Goal: Task Accomplishment & Management: Complete application form

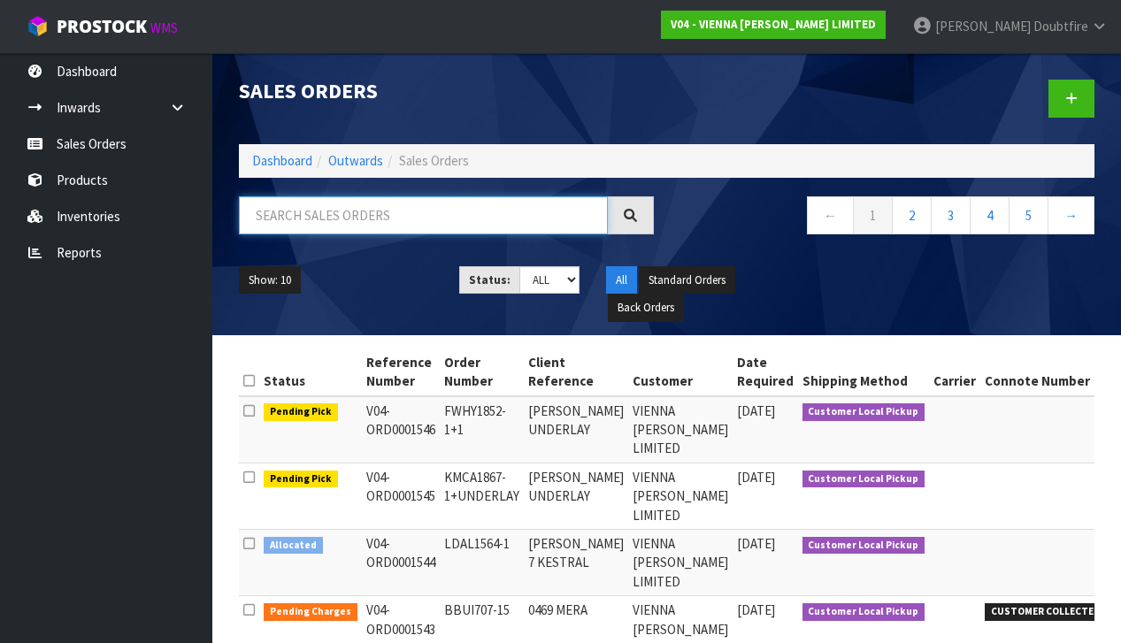
click at [280, 226] on input "text" at bounding box center [423, 215] width 369 height 38
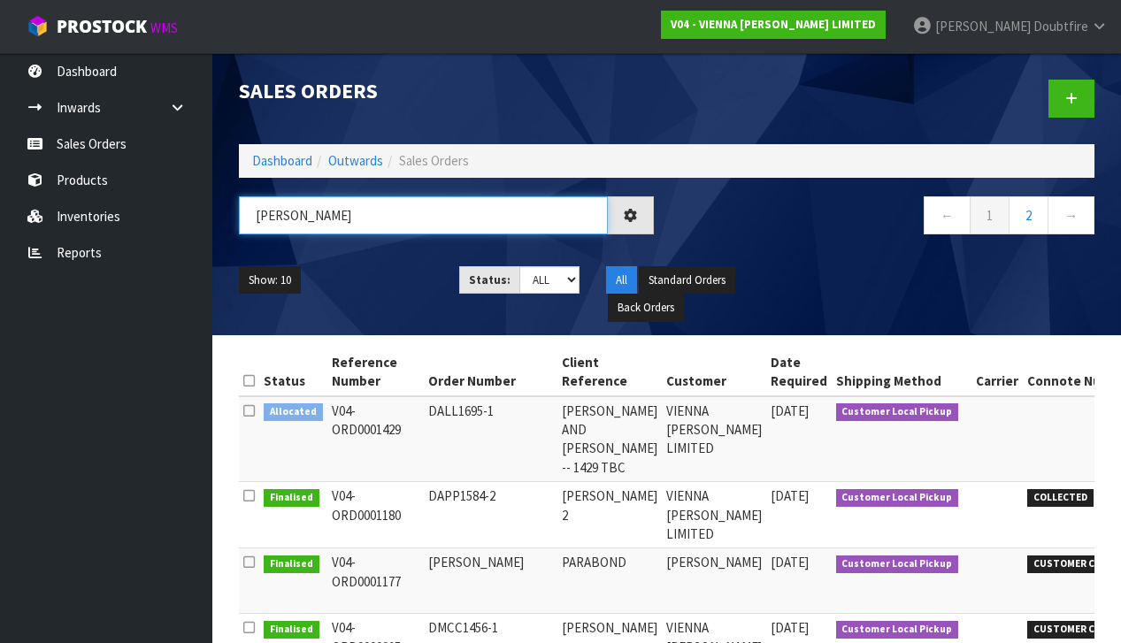
type input "[PERSON_NAME]"
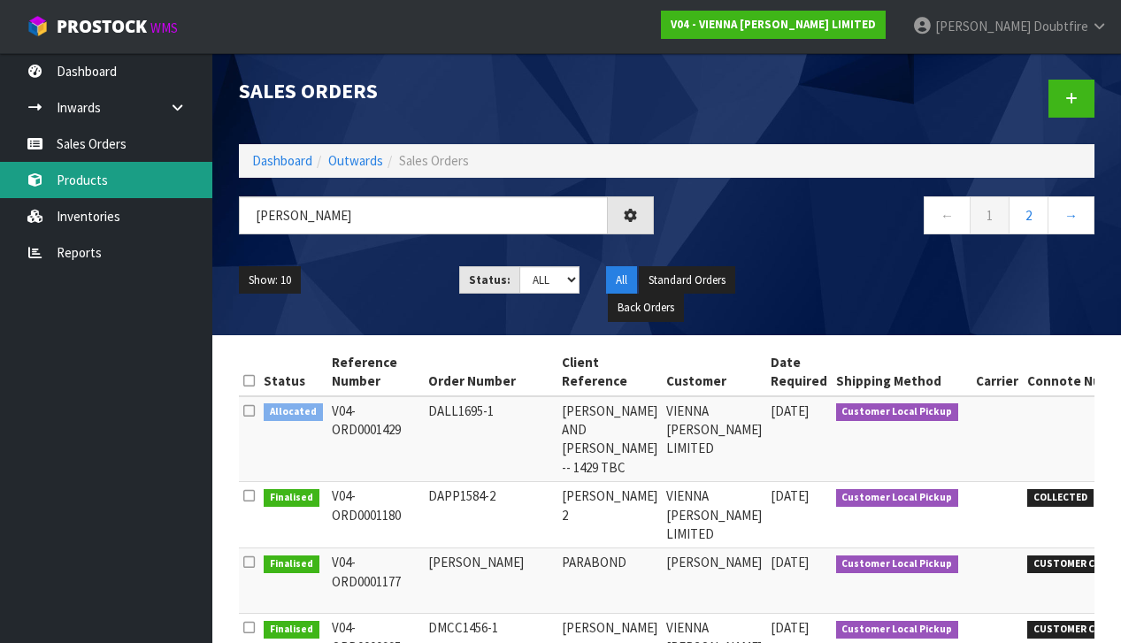
click at [112, 187] on link "Products" at bounding box center [106, 180] width 212 height 36
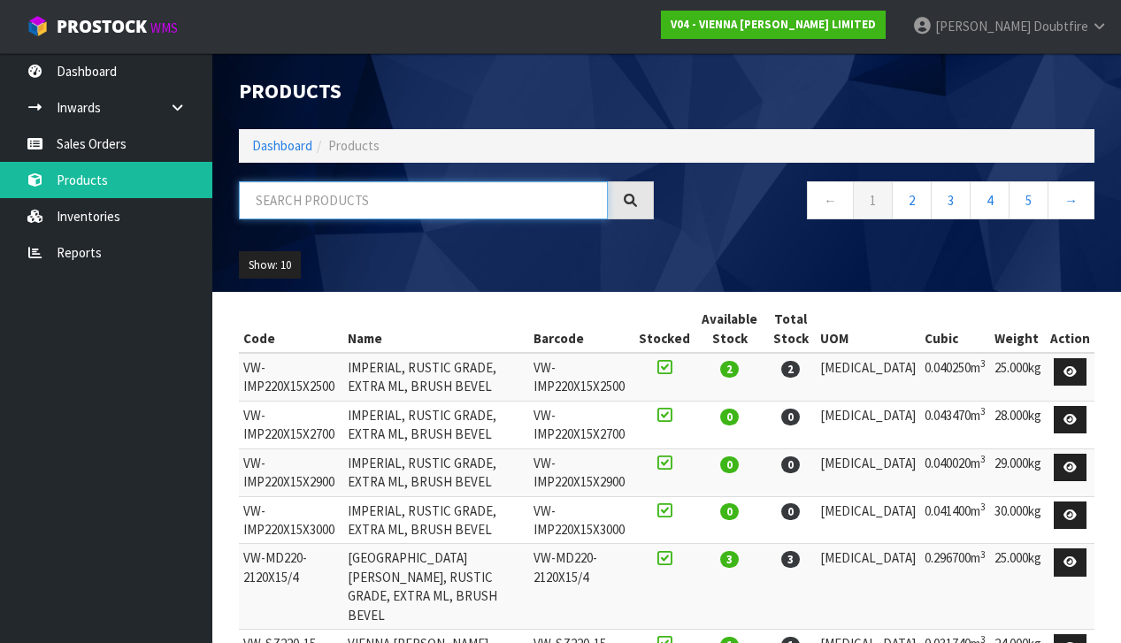
click at [319, 202] on input "text" at bounding box center [423, 200] width 369 height 38
type input "007"
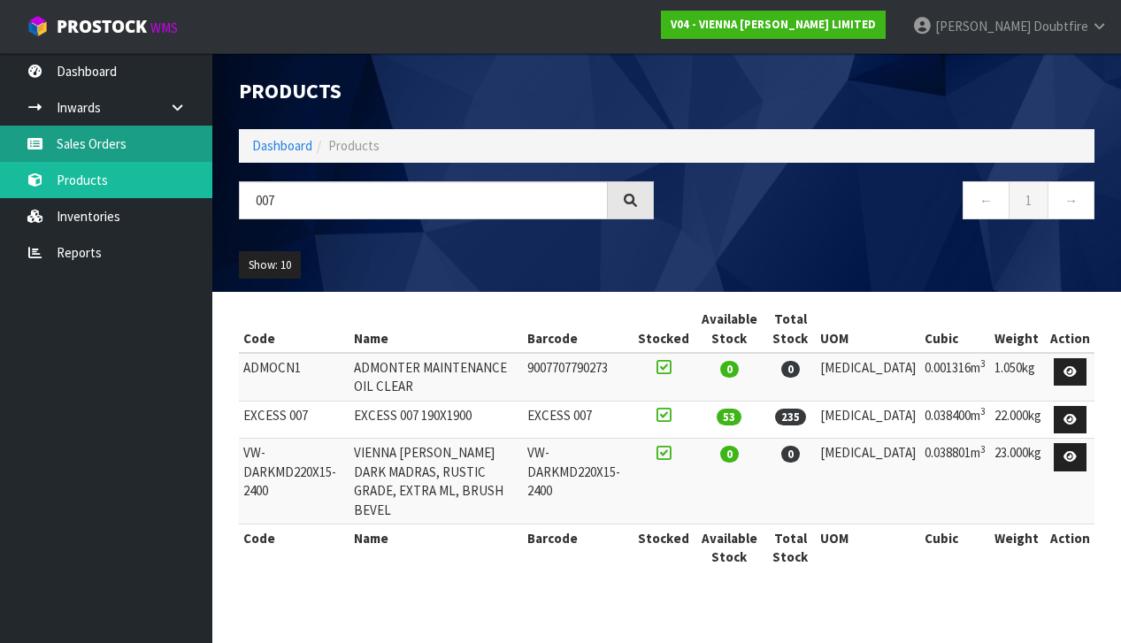
click at [103, 142] on link "Sales Orders" at bounding box center [106, 144] width 212 height 36
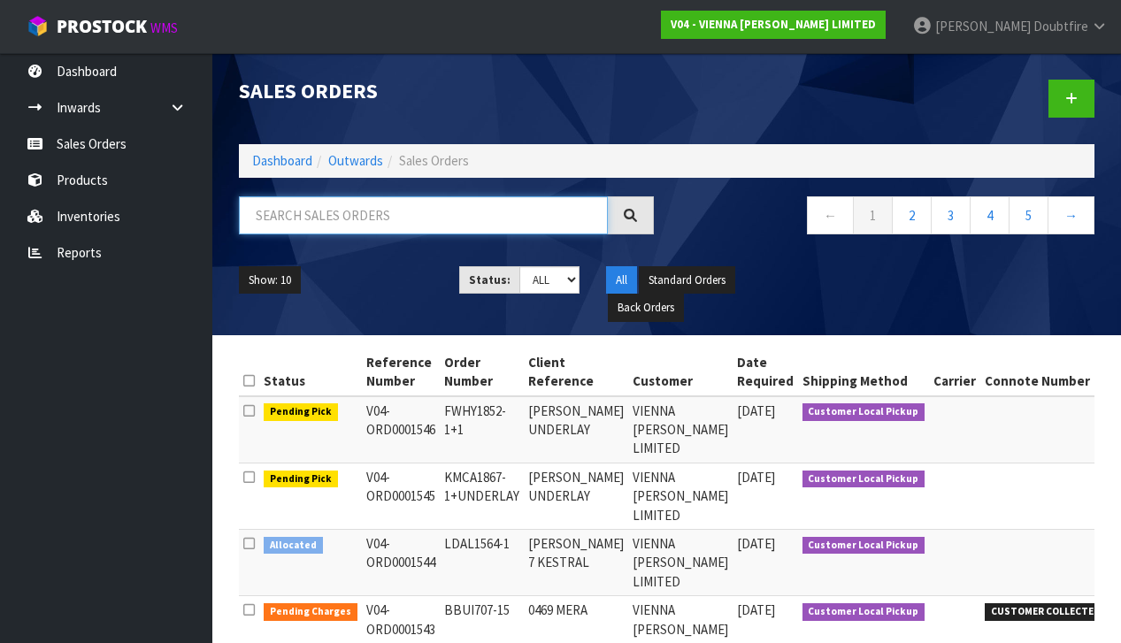
click at [360, 221] on input "text" at bounding box center [423, 215] width 369 height 38
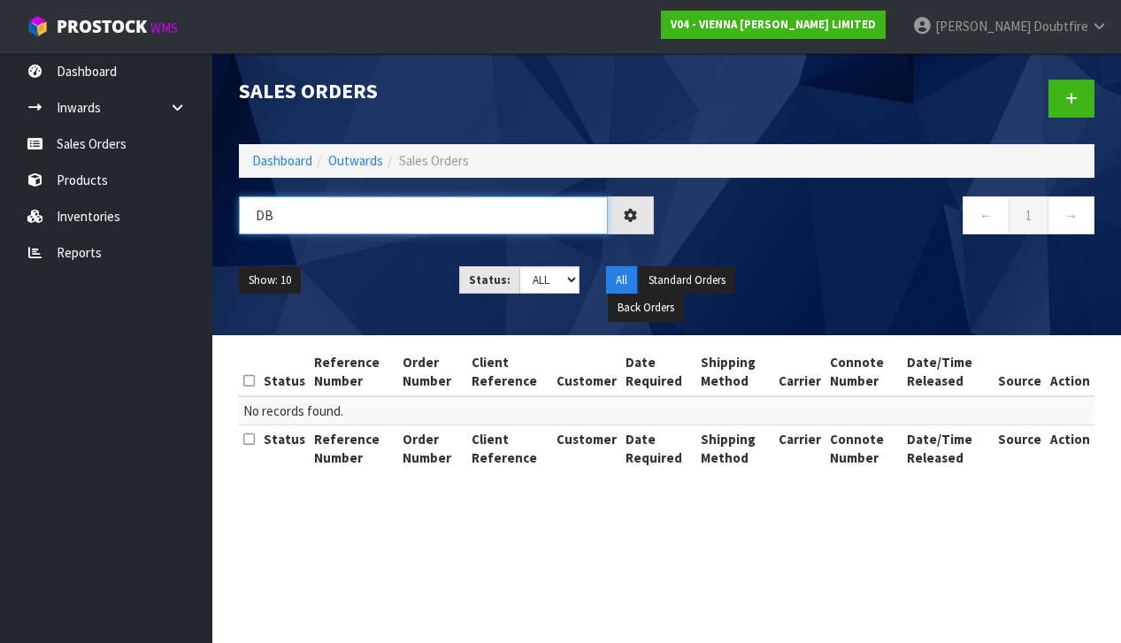
type input "D"
type input "Y"
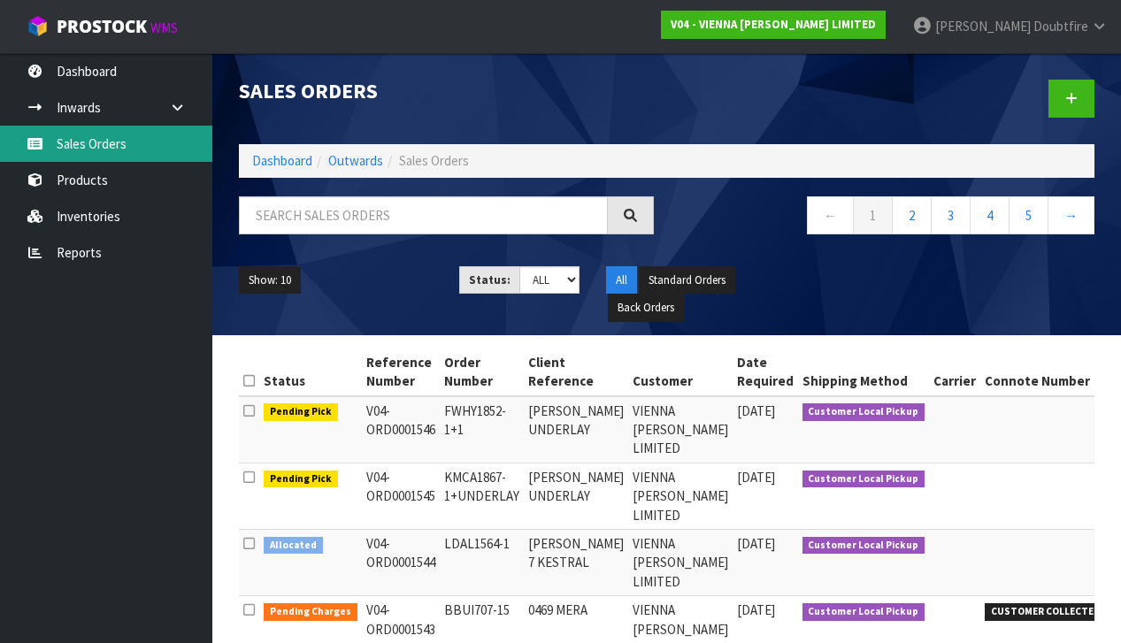
click at [86, 150] on link "Sales Orders" at bounding box center [106, 144] width 212 height 36
click at [91, 141] on link "Sales Orders" at bounding box center [106, 144] width 212 height 36
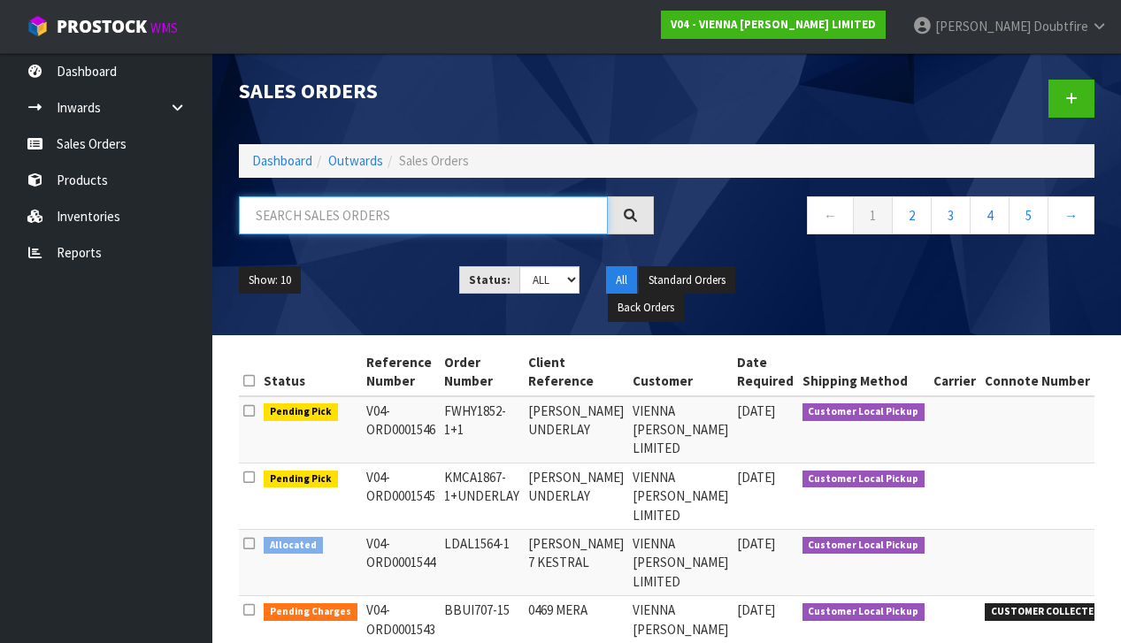
click at [261, 211] on input "text" at bounding box center [423, 215] width 369 height 38
paste input "YYAM1903-1"
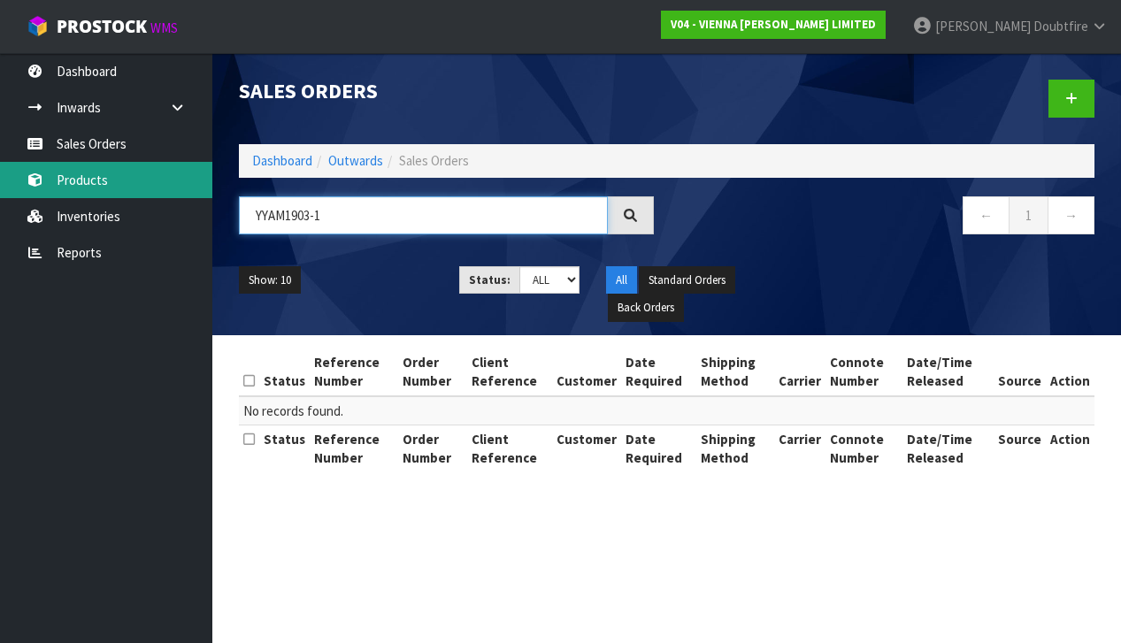
type input "YYAM1903-1"
click at [51, 174] on link "Products" at bounding box center [106, 180] width 212 height 36
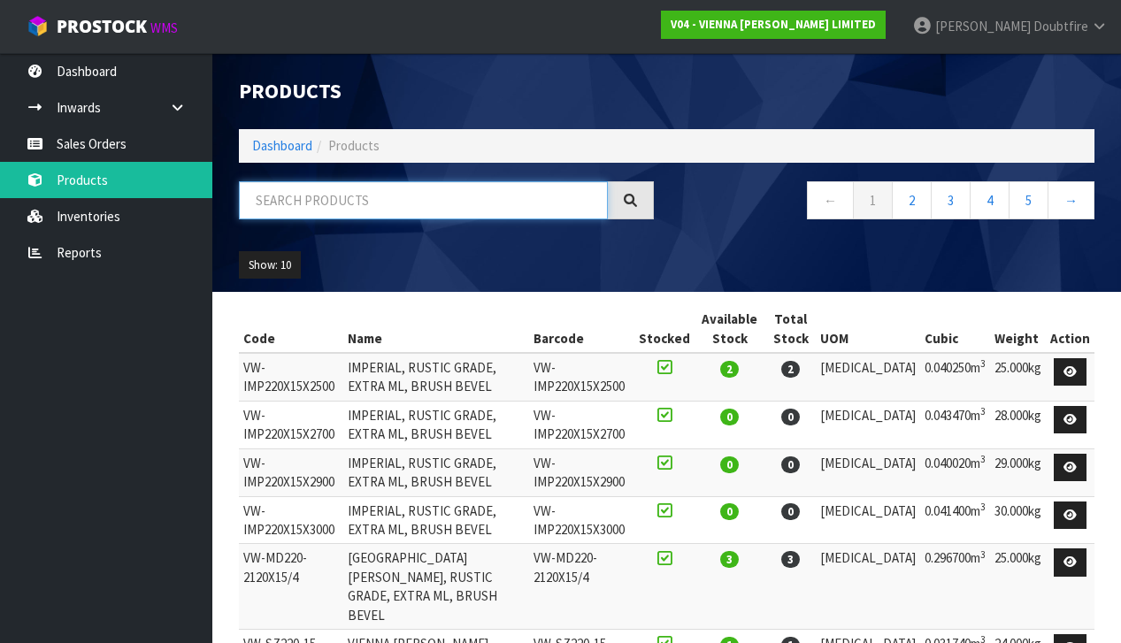
click at [317, 210] on input "text" at bounding box center [423, 200] width 369 height 38
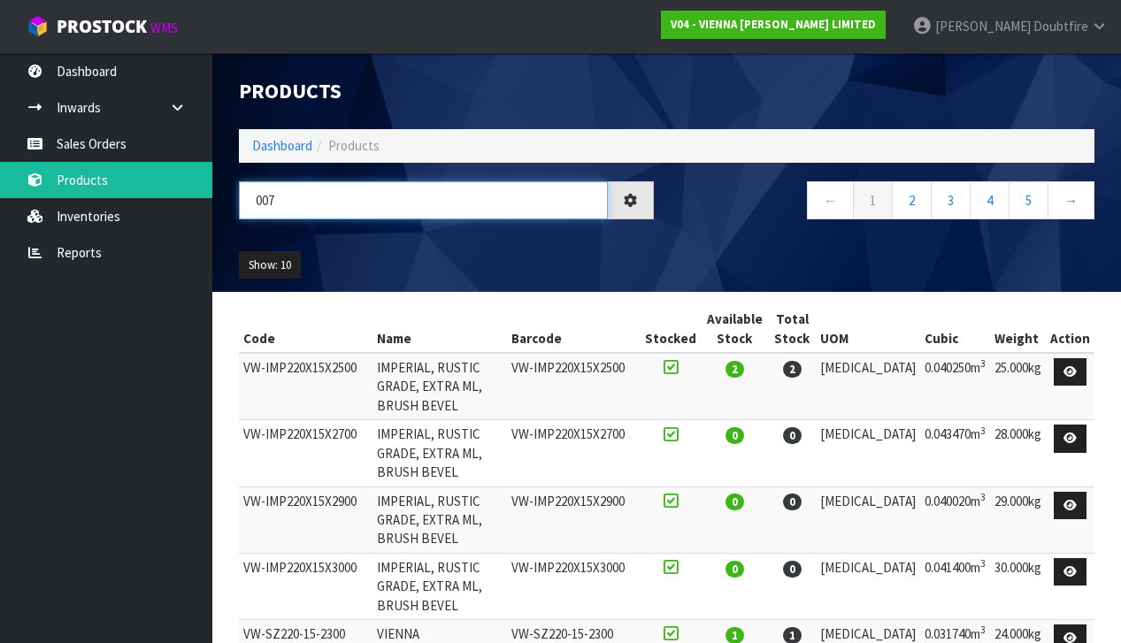
type input "007"
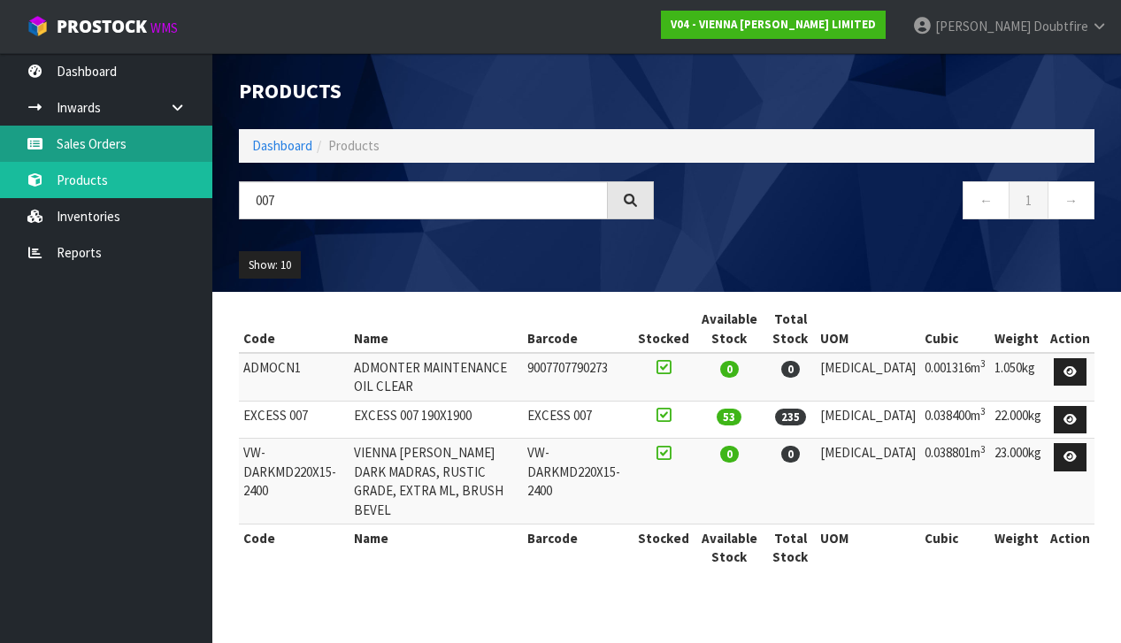
click at [95, 141] on link "Sales Orders" at bounding box center [106, 144] width 212 height 36
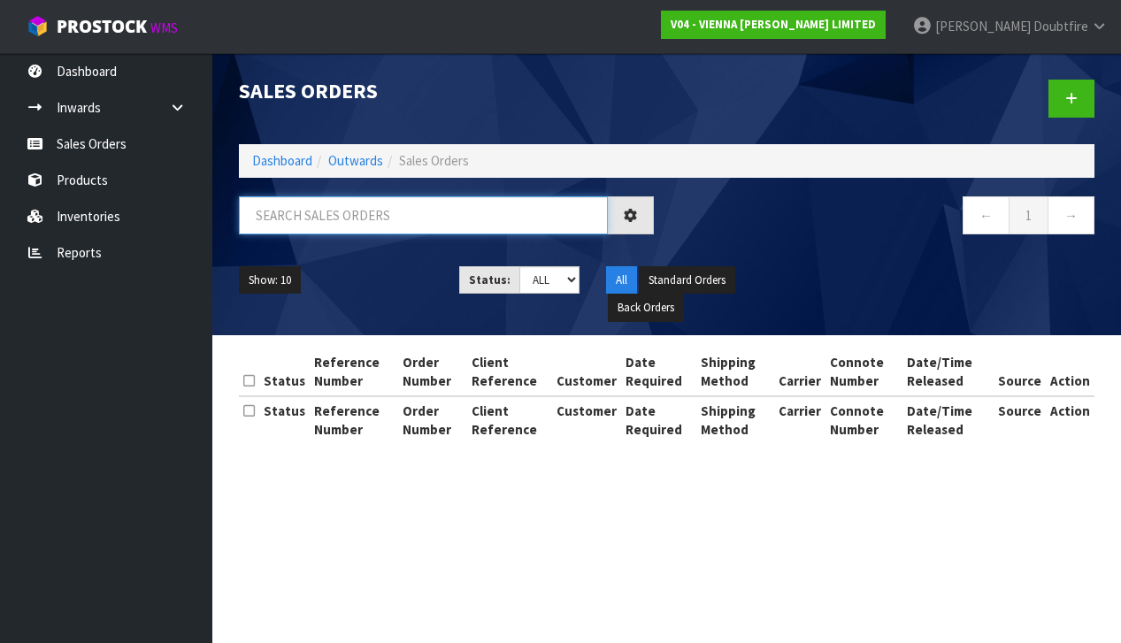
click at [252, 204] on input "text" at bounding box center [423, 215] width 369 height 38
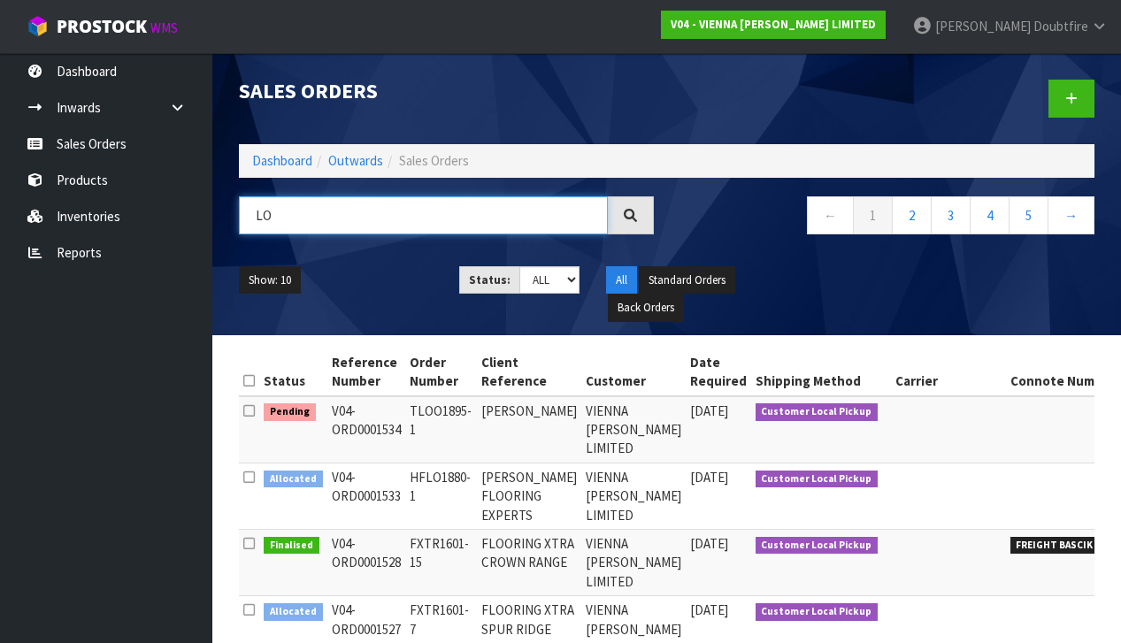
type input "L"
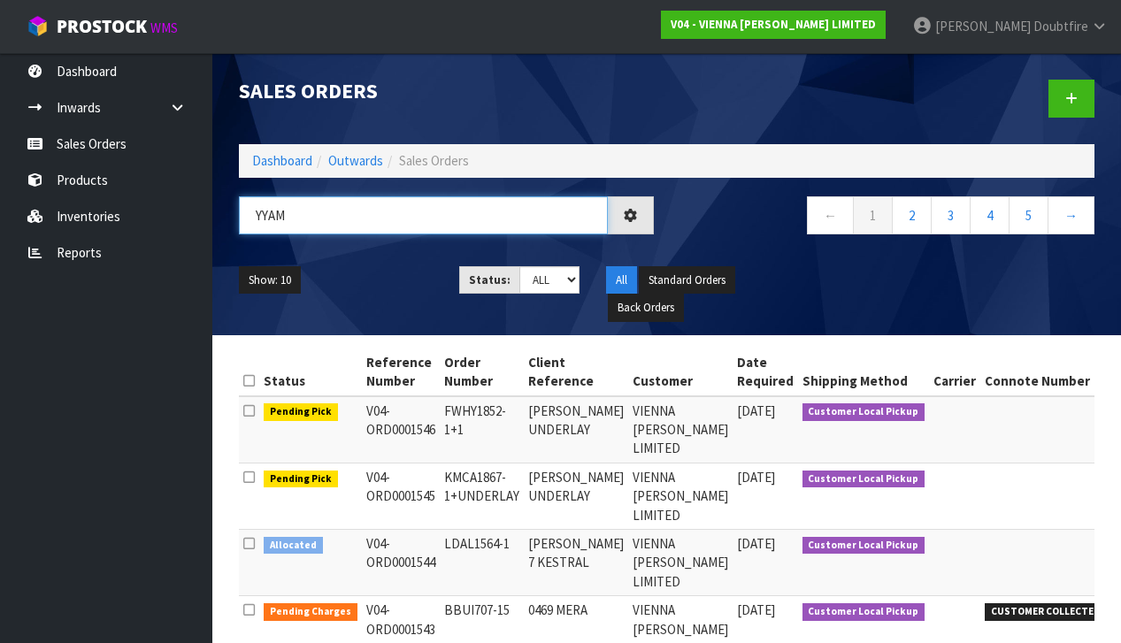
type input "YYAM"
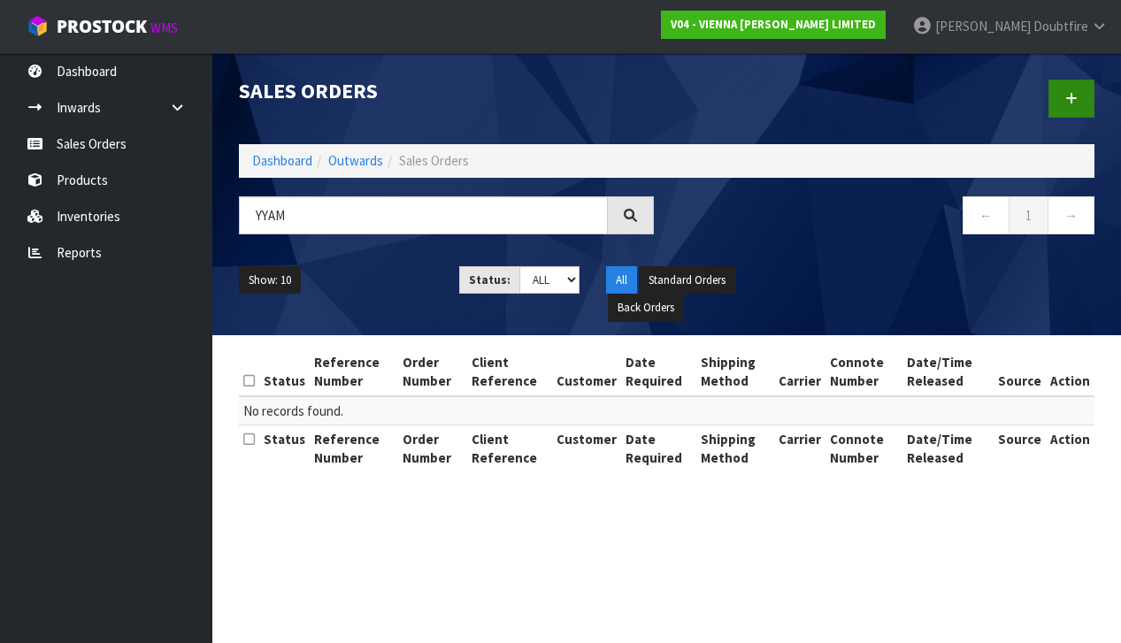
click at [1084, 93] on link at bounding box center [1072, 99] width 46 height 38
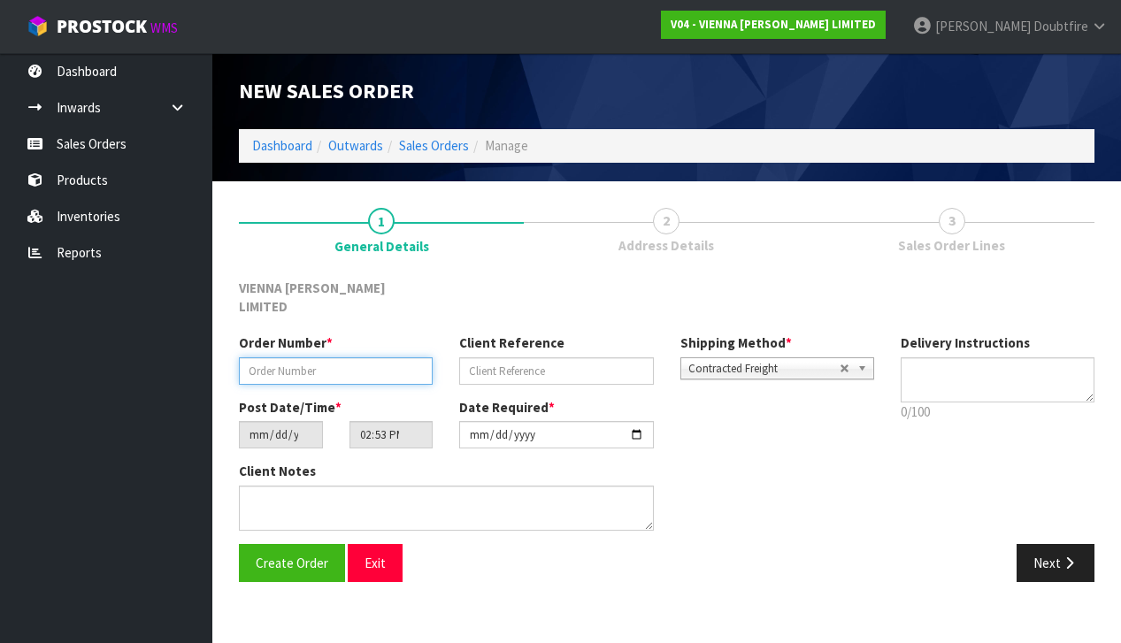
click at [243, 357] on input "text" at bounding box center [336, 370] width 194 height 27
paste input "YYAM1903-1"
type input "YYAM1903-1"
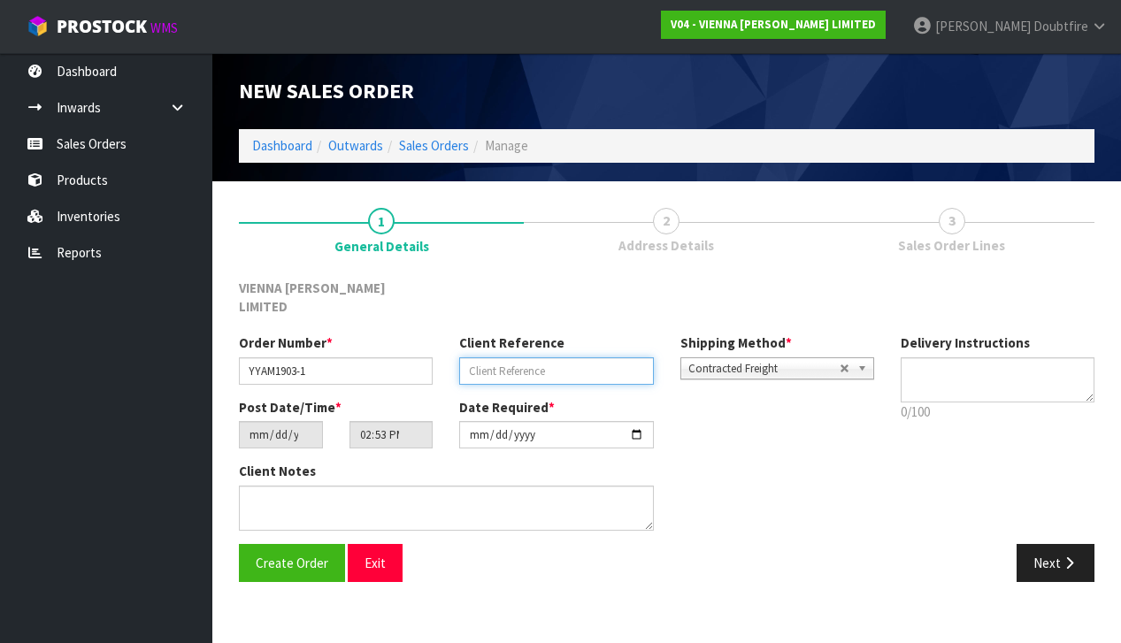
click at [486, 357] on input "text" at bounding box center [556, 370] width 194 height 27
type input "[PERSON_NAME]"
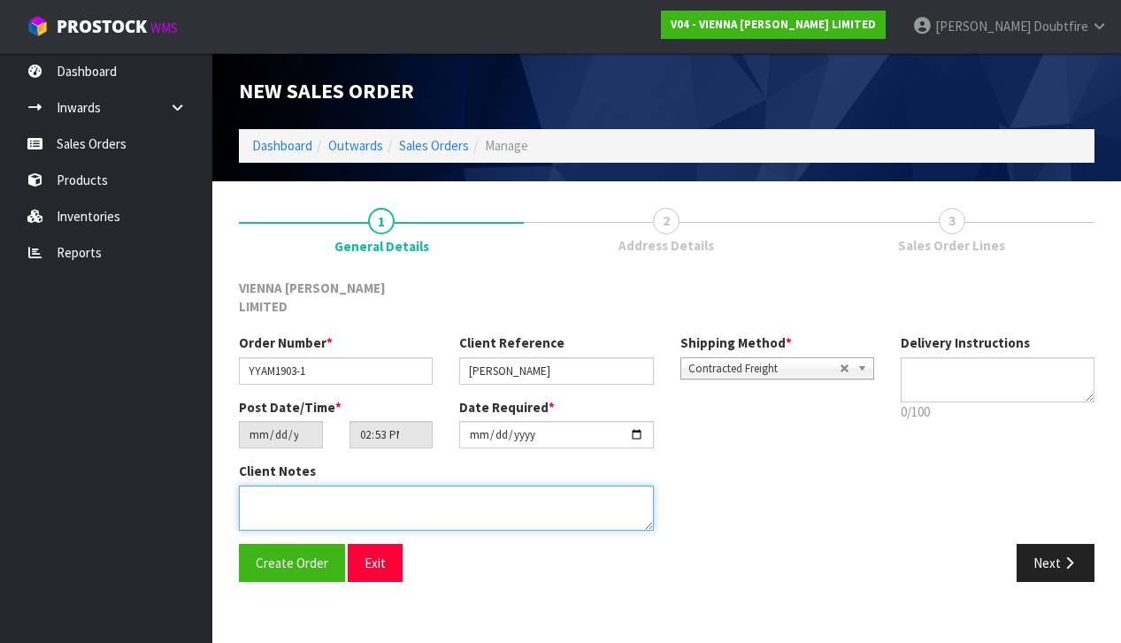
click at [324, 489] on textarea at bounding box center [446, 508] width 415 height 45
type textarea "[PERSON_NAME]"
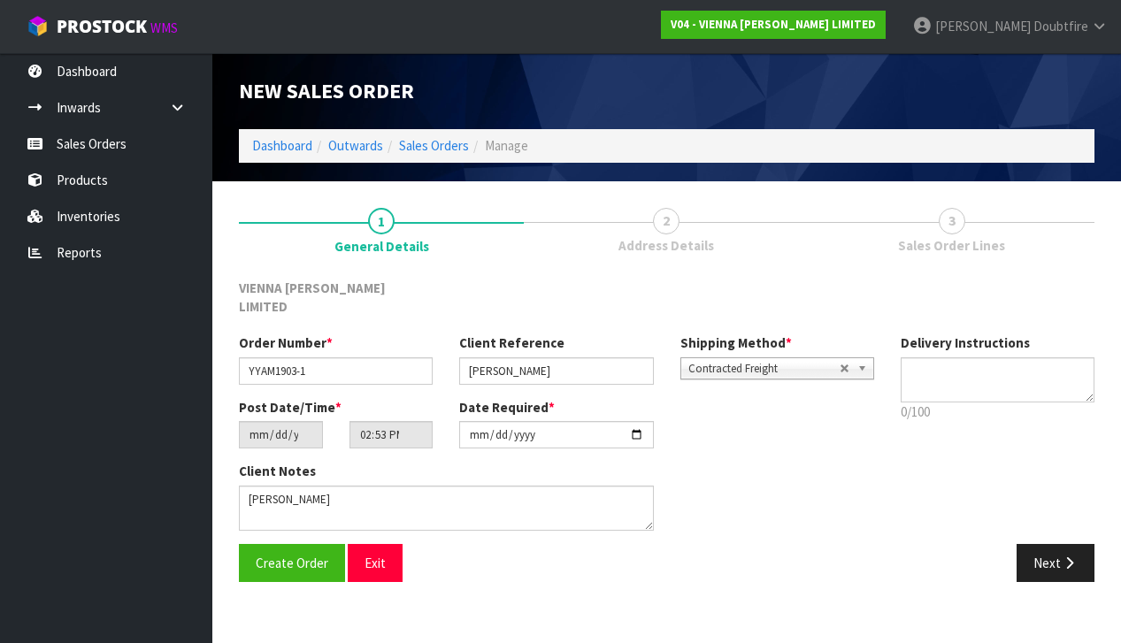
click at [710, 358] on span "Contracted Freight" at bounding box center [763, 368] width 151 height 21
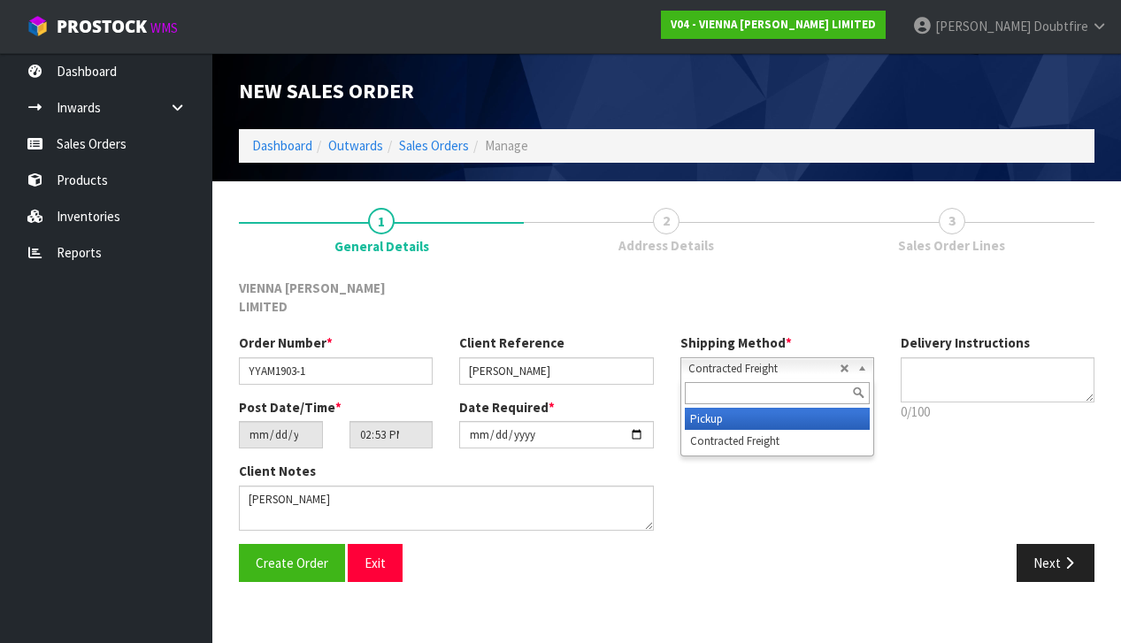
click at [697, 408] on li "Pickup" at bounding box center [777, 419] width 185 height 22
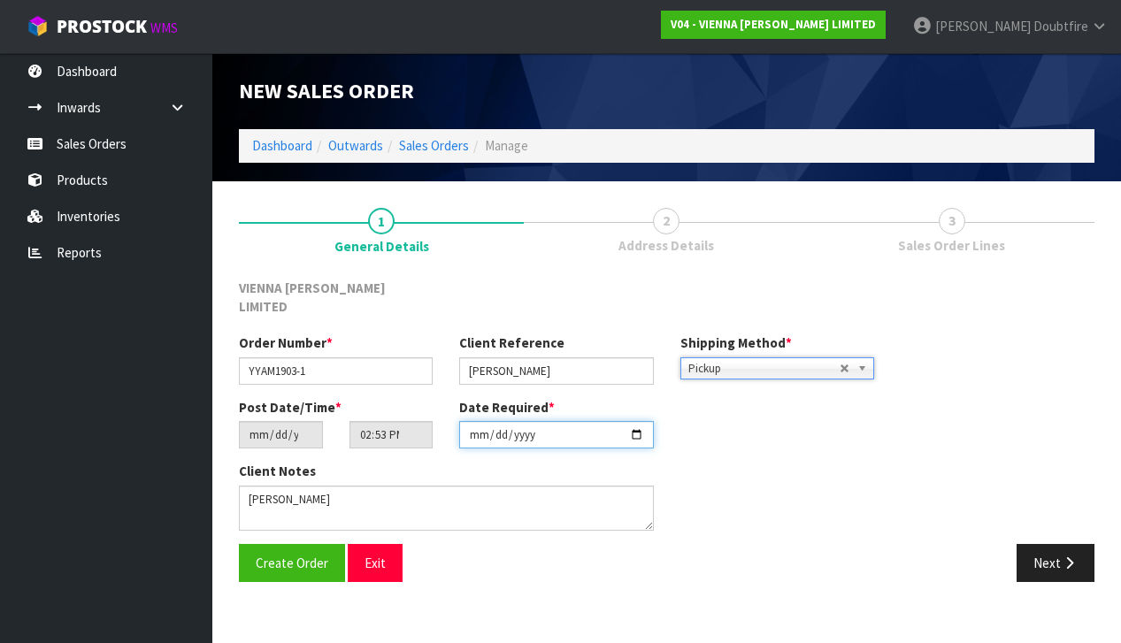
click at [481, 429] on input "[DATE]" at bounding box center [556, 434] width 194 height 27
type input "[DATE]"
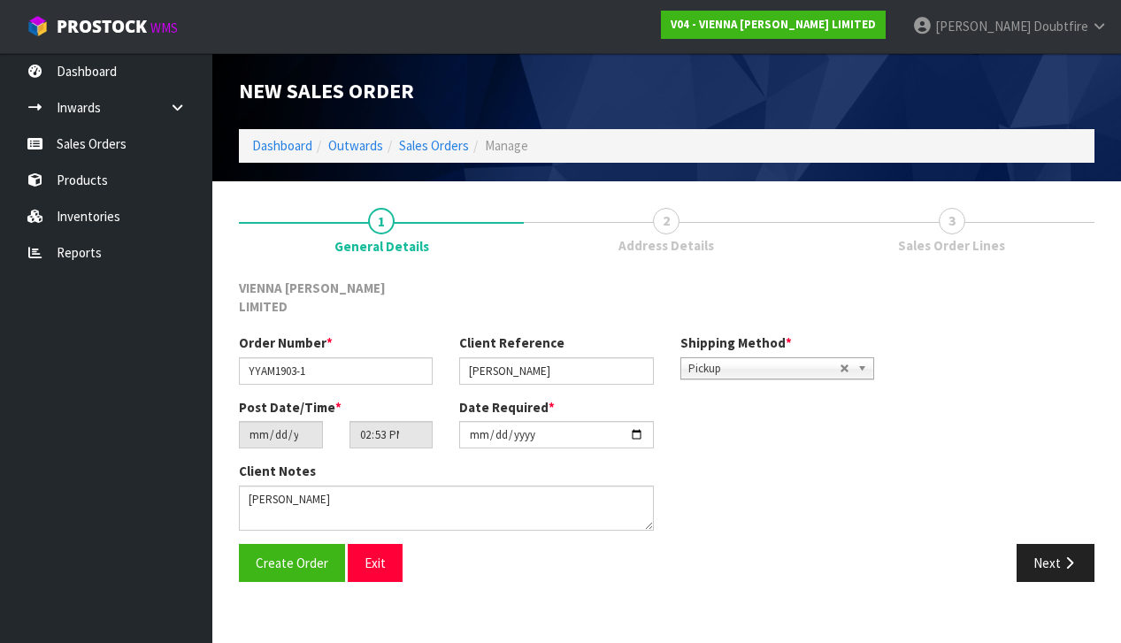
click at [409, 577] on section "1 General Details 2 Address Details 3 Sales Order Lines VIENNA [PERSON_NAME] LI…" at bounding box center [666, 394] width 909 height 427
click at [273, 555] on span "Create Order" at bounding box center [292, 563] width 73 height 17
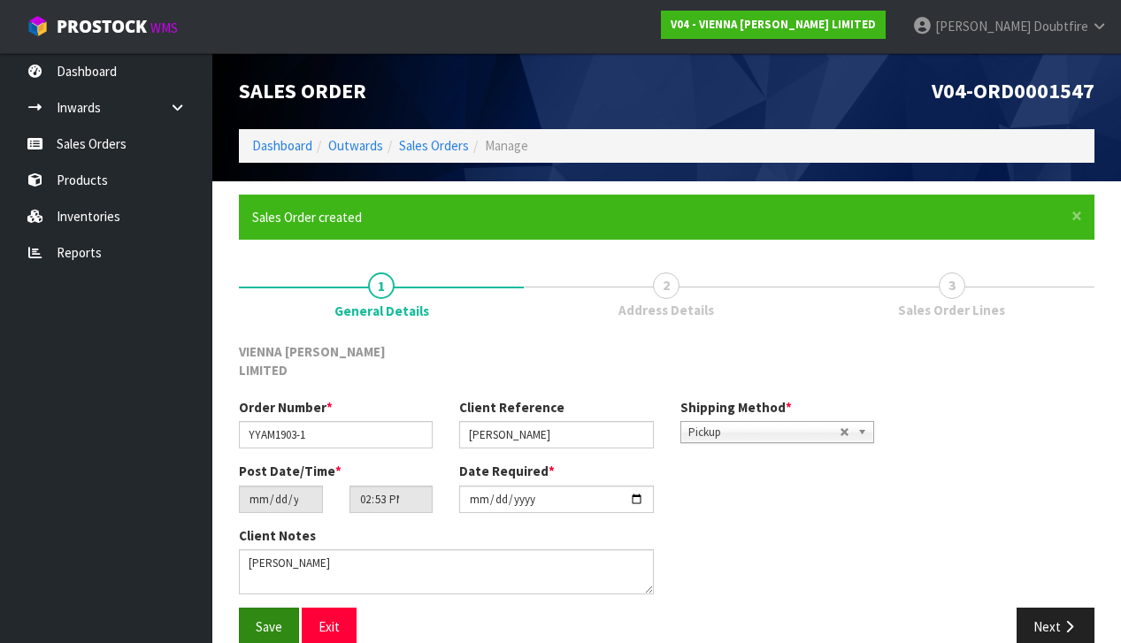
click at [270, 619] on span "Save" at bounding box center [269, 627] width 27 height 17
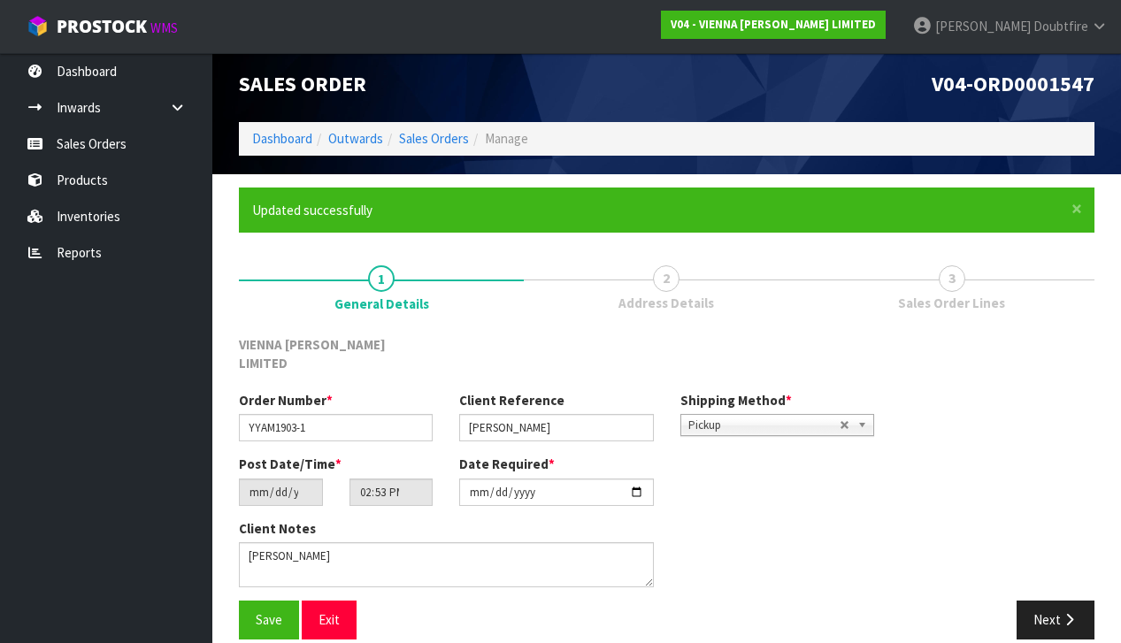
scroll to position [6, 0]
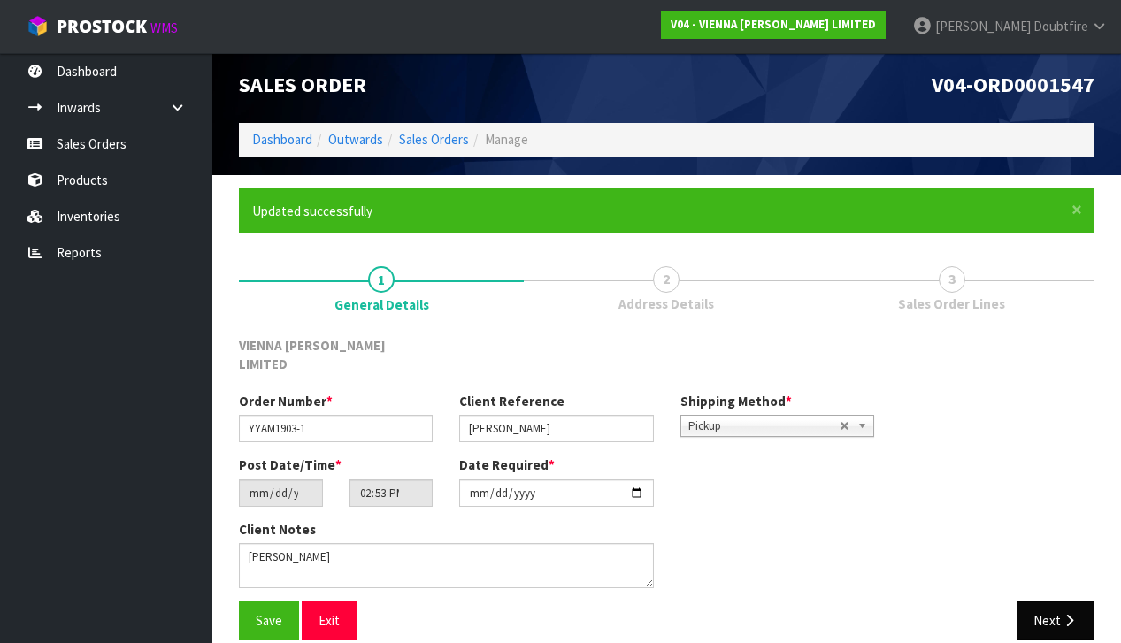
click at [1039, 602] on button "Next" at bounding box center [1056, 621] width 78 height 38
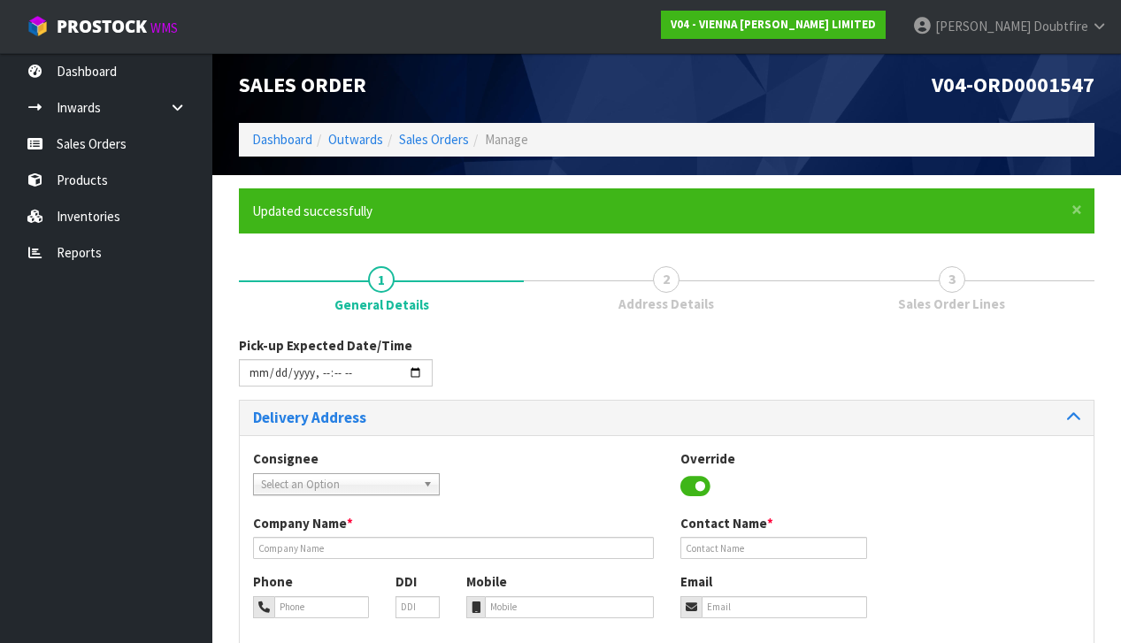
scroll to position [0, 0]
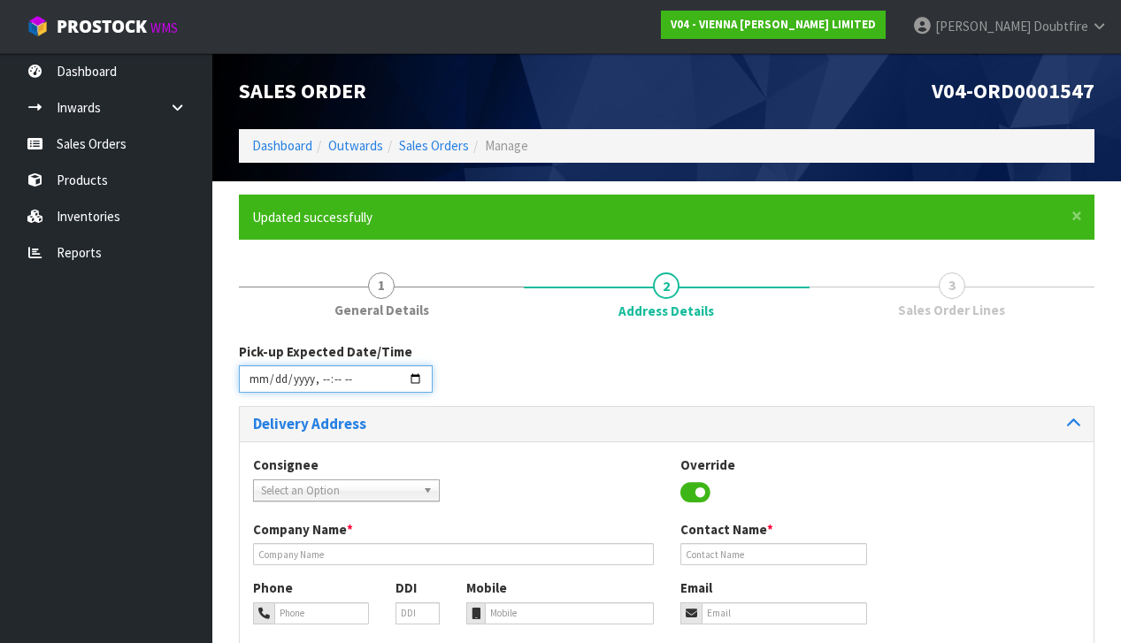
click at [266, 392] on input "datetime-local" at bounding box center [336, 378] width 194 height 27
type input "[DATE]T14:54"
click at [496, 442] on div "Consignee 000001.BAY MECHANICS - BAY MECHANICS 000001A - BRAKE & TRANSMISSION N…" at bounding box center [667, 619] width 854 height 354
click at [293, 491] on span "Select an Option" at bounding box center [338, 490] width 155 height 21
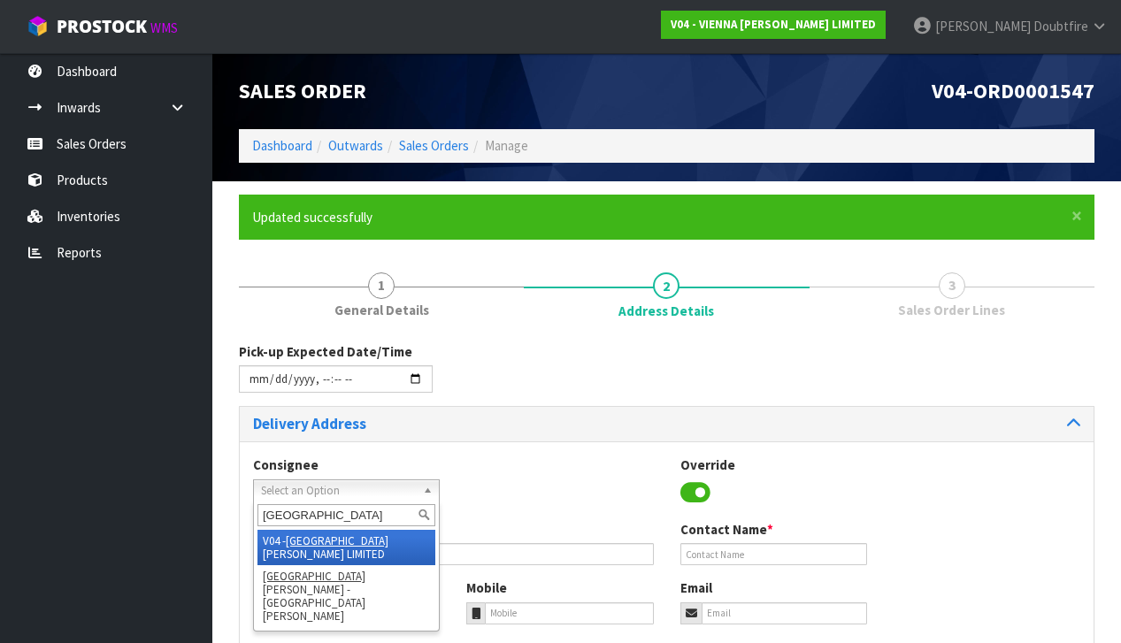
type input "[GEOGRAPHIC_DATA]"
click at [324, 536] on li "V04 - VIENNA [PERSON_NAME] LIMITED" at bounding box center [346, 547] width 178 height 35
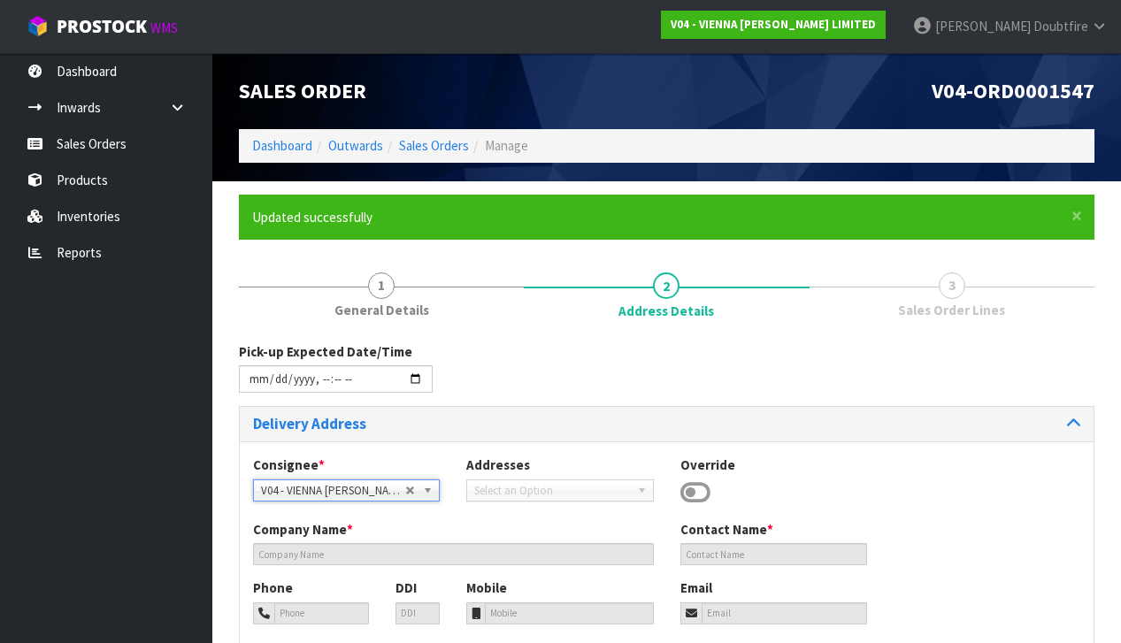
type input "VIENNA [PERSON_NAME] LIMITED"
type input "[PERSON_NAME]"
type input "[PHONE_NUMBER]"
type input "[PERSON_NAME][EMAIL_ADDRESS][DOMAIN_NAME]"
type input "2 ROXBURGH ST"
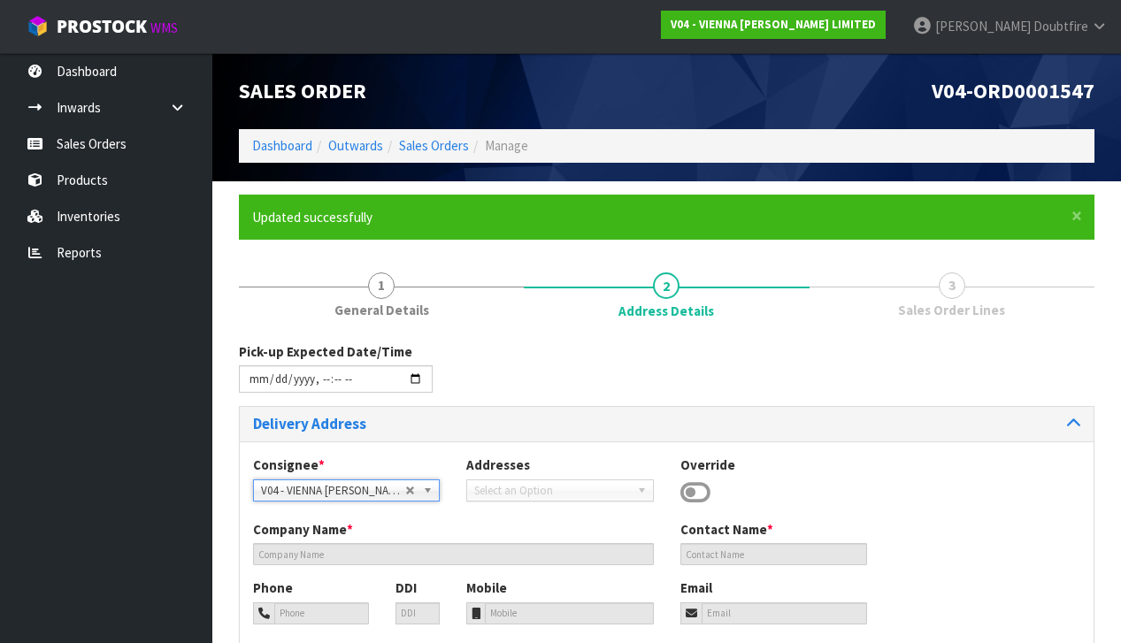
type input "1023"
type input "[GEOGRAPHIC_DATA]"
type input "NEWMARKET"
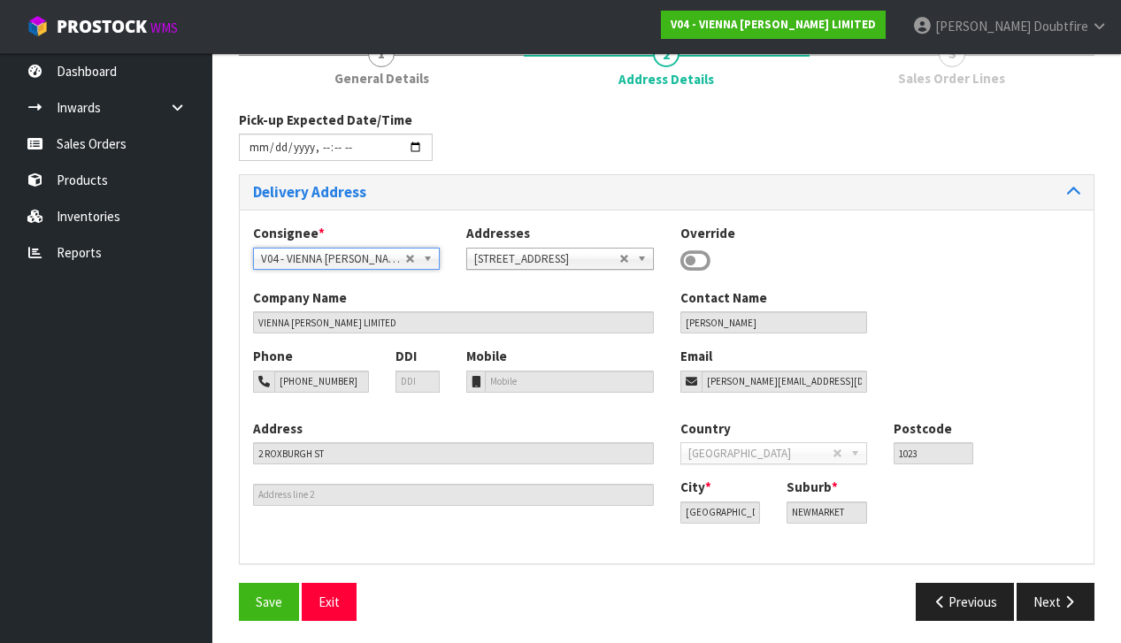
scroll to position [231, 0]
click at [269, 603] on span "Save" at bounding box center [269, 603] width 27 height 17
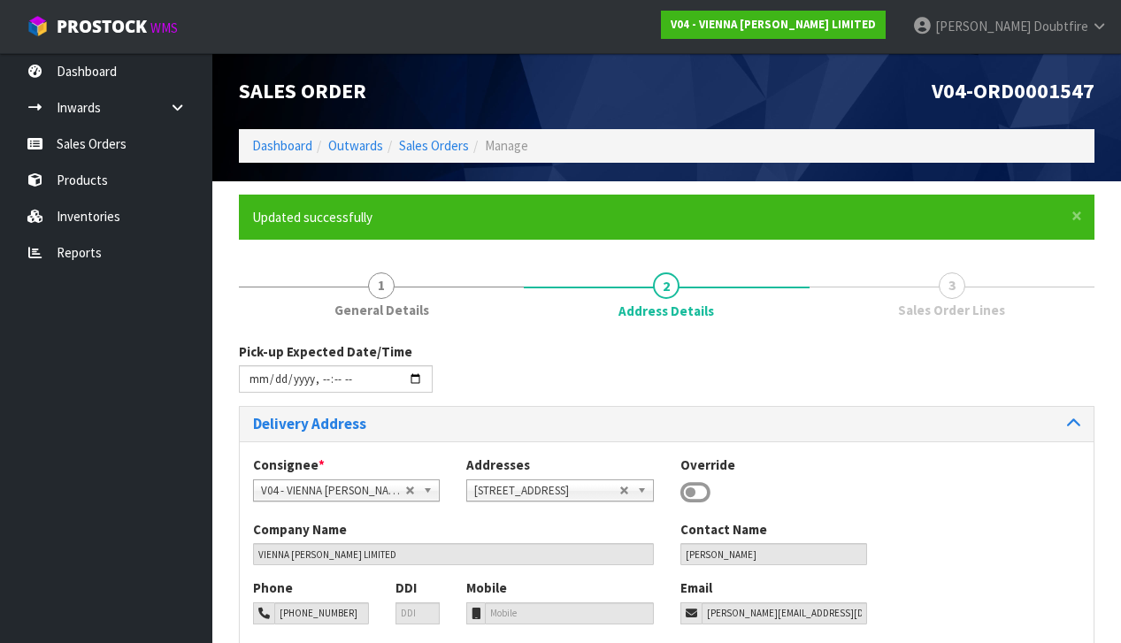
type input "[DATE]T14:54"
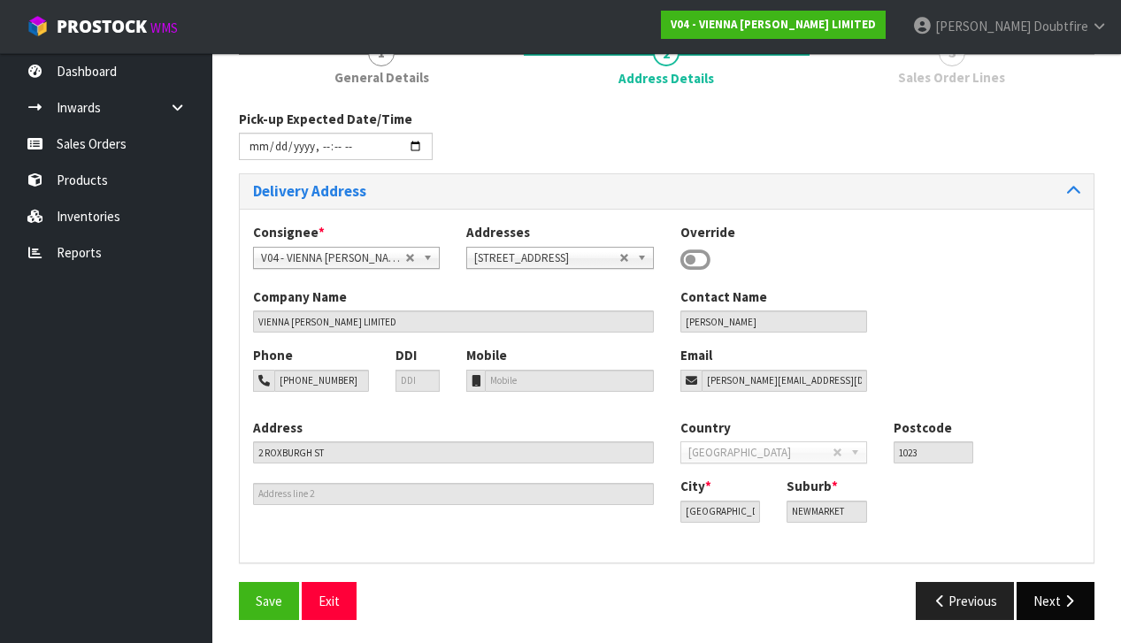
scroll to position [231, 0]
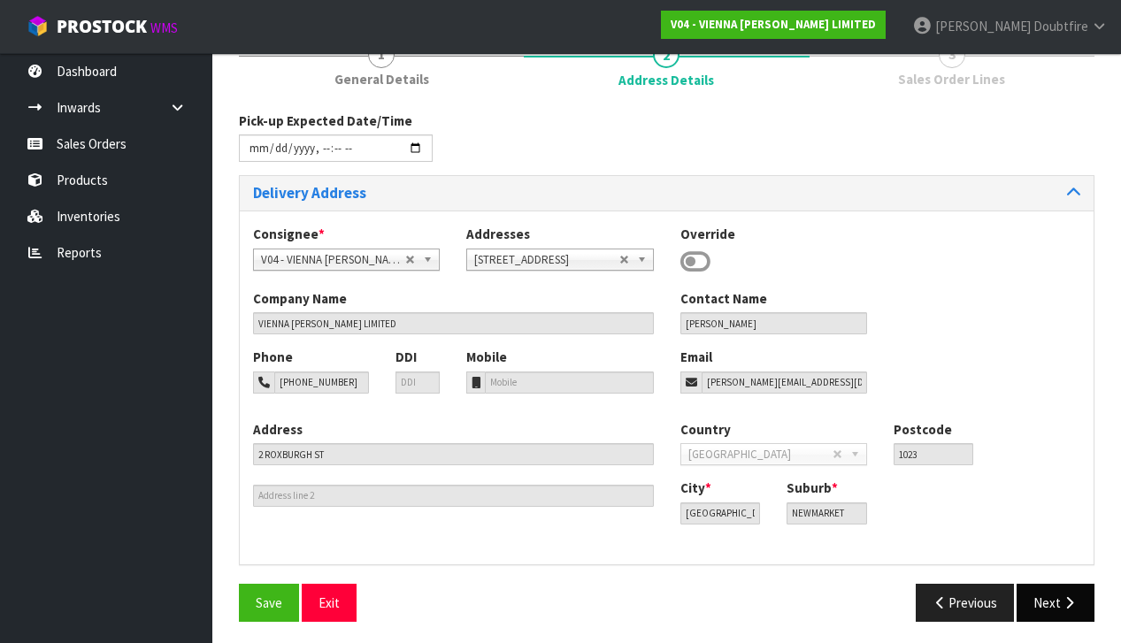
click at [1026, 589] on button "Next" at bounding box center [1056, 603] width 78 height 38
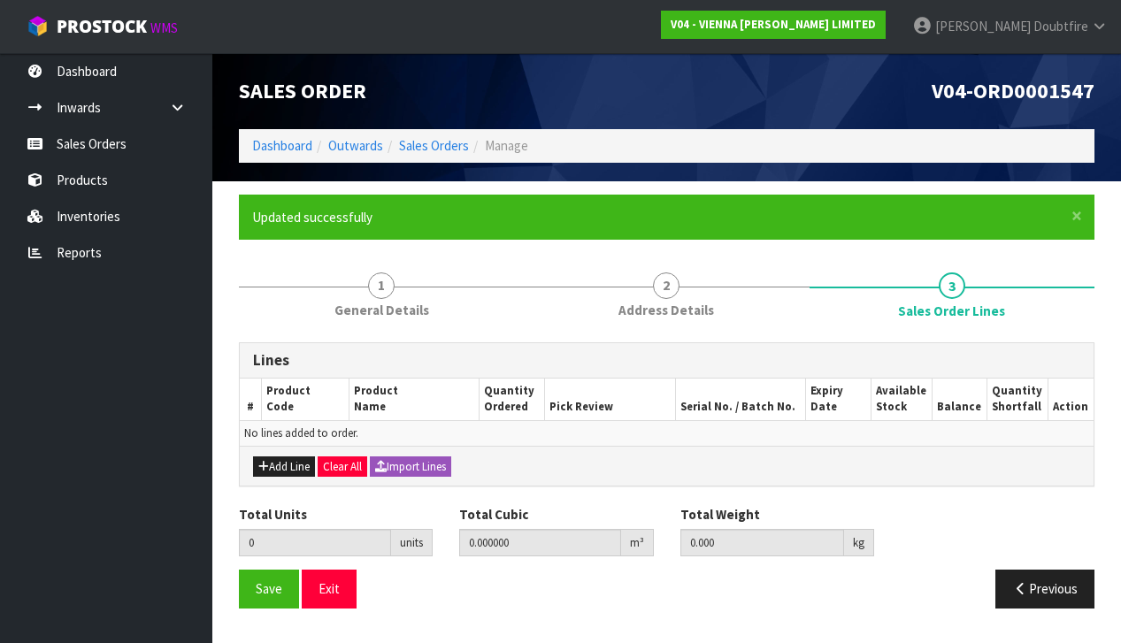
scroll to position [0, 0]
click at [273, 460] on button "Add Line" at bounding box center [284, 467] width 62 height 21
type input "0"
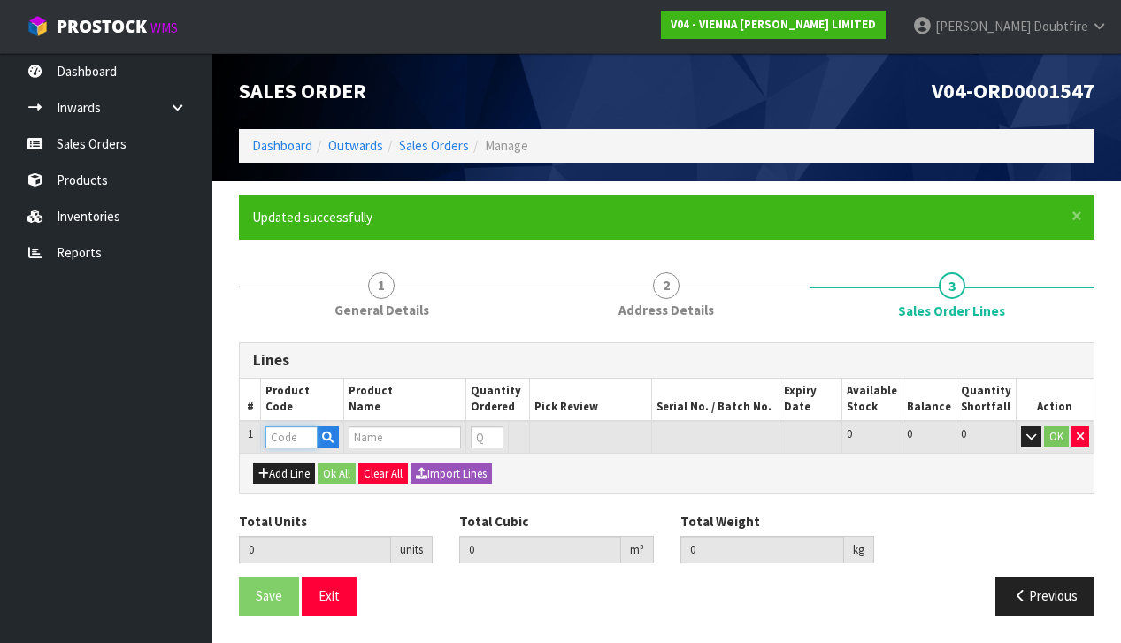
click at [280, 435] on input "text" at bounding box center [291, 437] width 52 height 22
type input "EX"
click at [337, 465] on link "EX CESS 007" at bounding box center [337, 464] width 140 height 24
type input "EXCESS 007"
type input "0.000000"
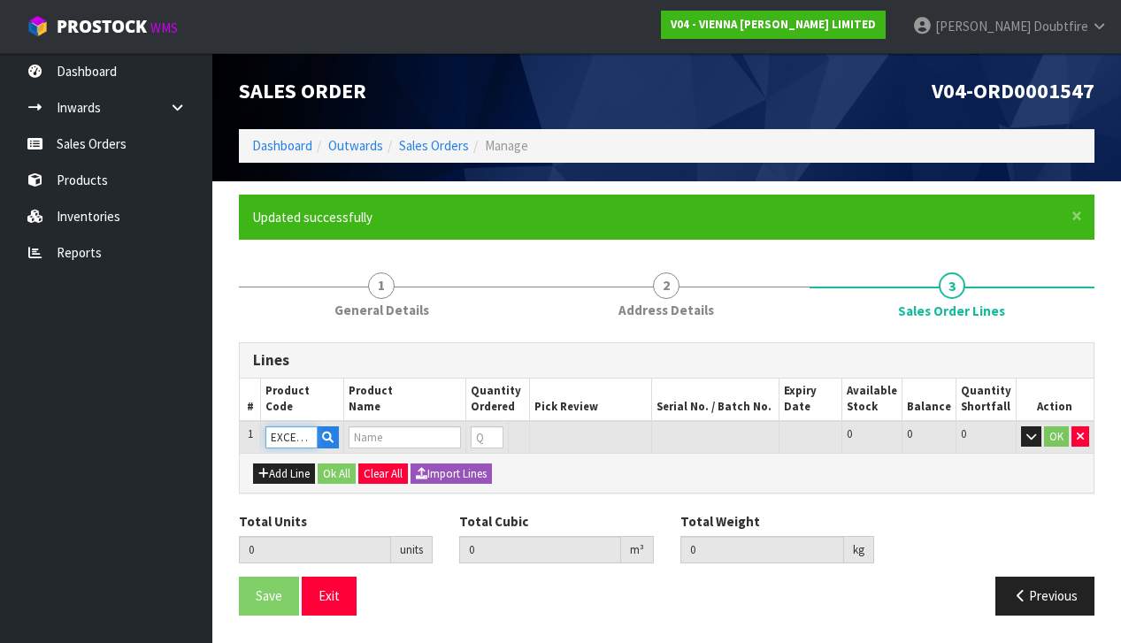
type input "0.000"
type input "EXCESS 007 190X1900"
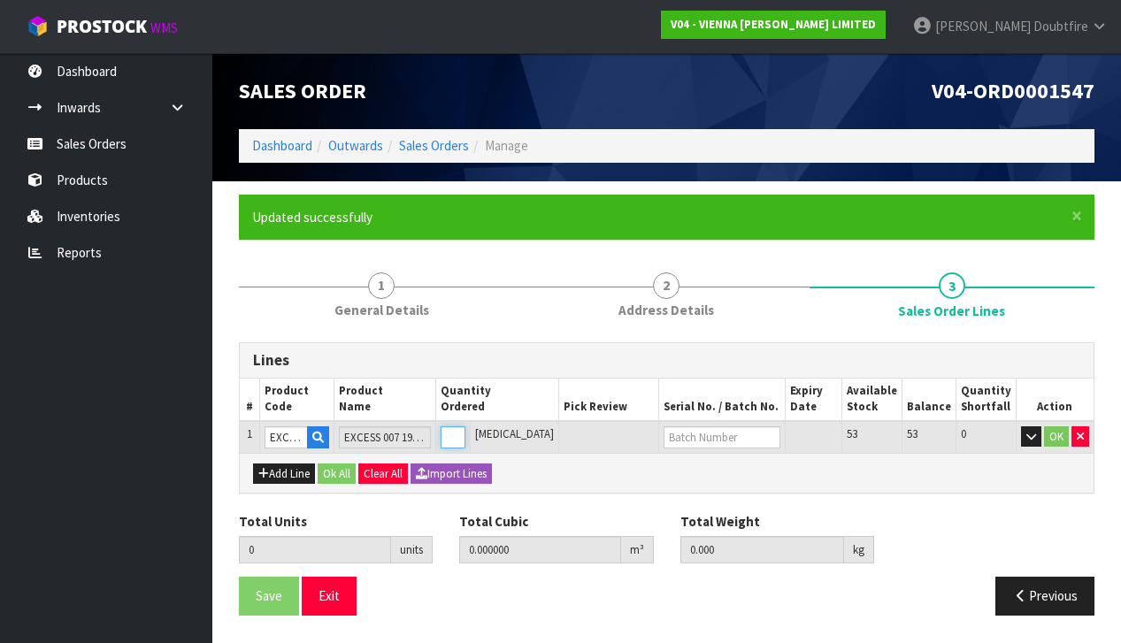
type input "1"
type input "0.0384"
type input "22"
click at [456, 431] on input "1" at bounding box center [444, 437] width 23 height 22
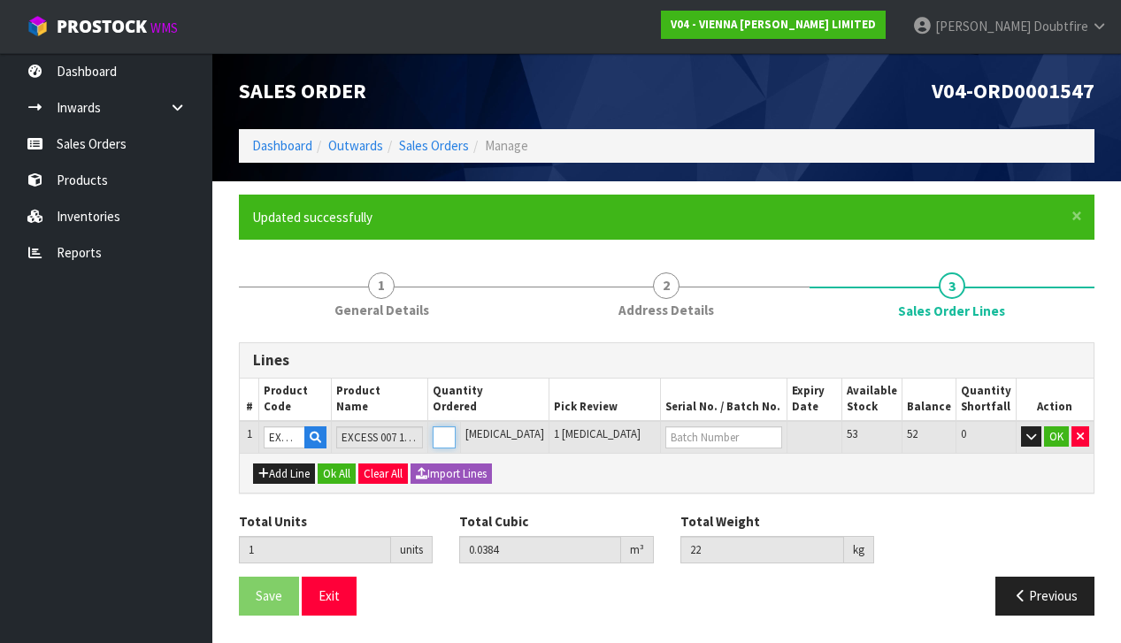
type input "0"
type input "3"
type input "0.1152"
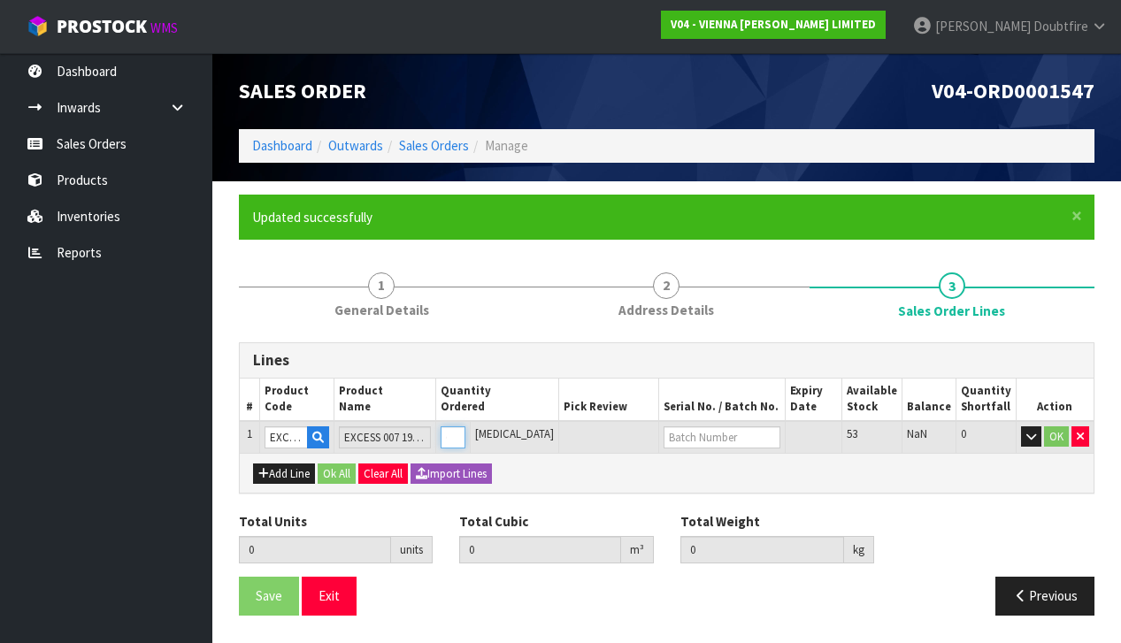
type input "66"
type input "3"
type input "32"
type input "1.2288"
type input "704"
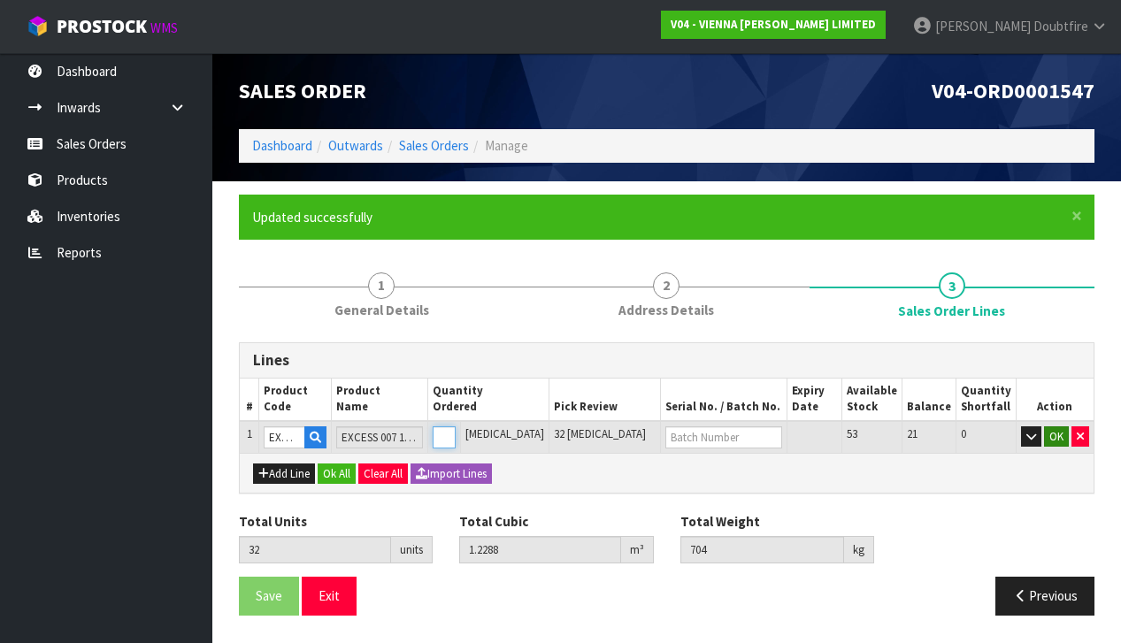
type input "32"
click at [1052, 435] on button "OK" at bounding box center [1056, 436] width 25 height 21
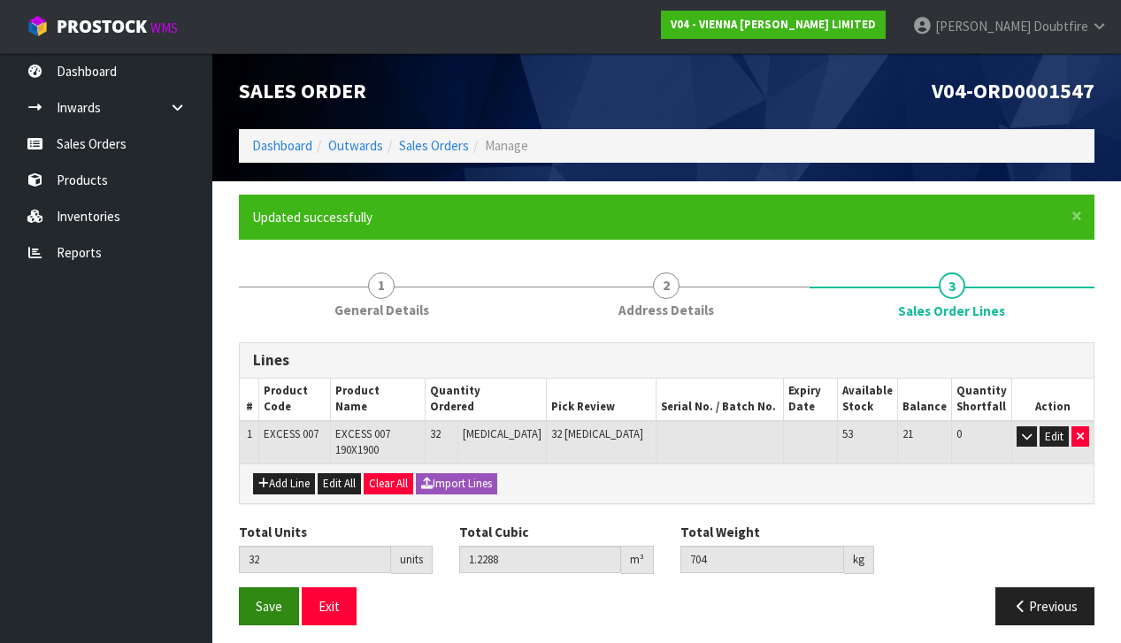
click at [271, 604] on button "Save" at bounding box center [269, 607] width 60 height 38
click at [271, 599] on button "Save" at bounding box center [269, 607] width 60 height 38
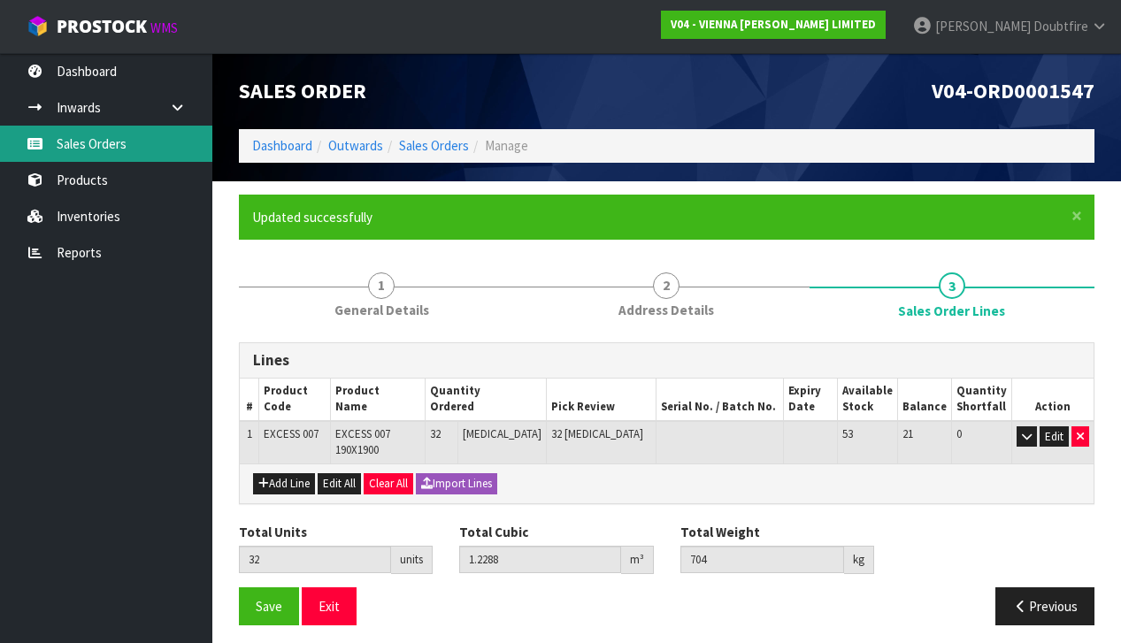
click at [88, 144] on link "Sales Orders" at bounding box center [106, 144] width 212 height 36
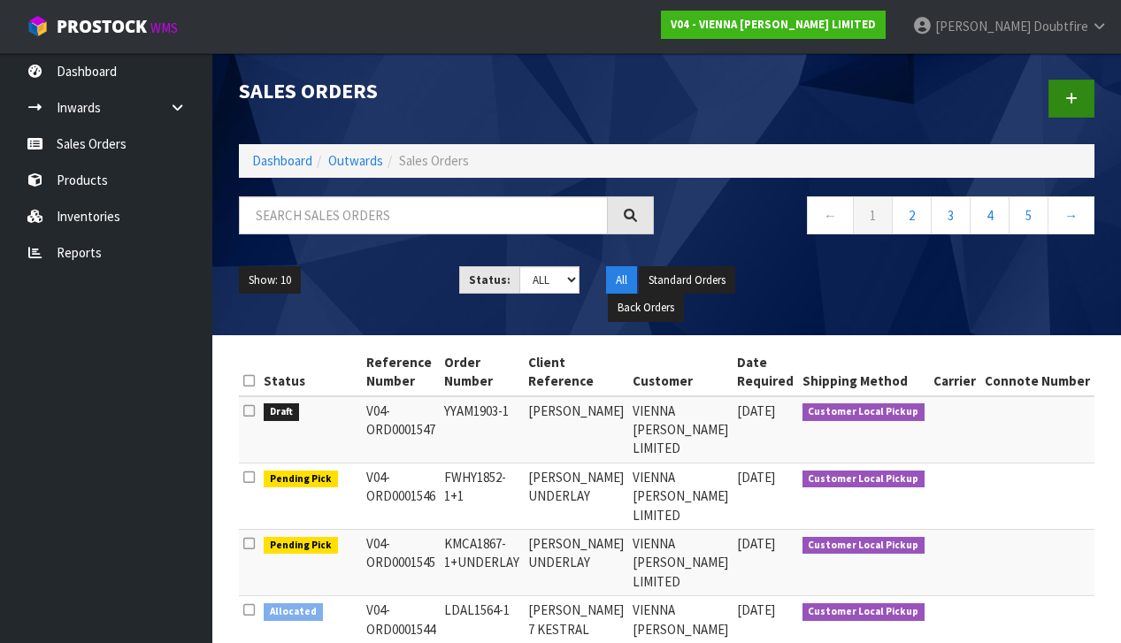
click at [1078, 105] on link at bounding box center [1072, 99] width 46 height 38
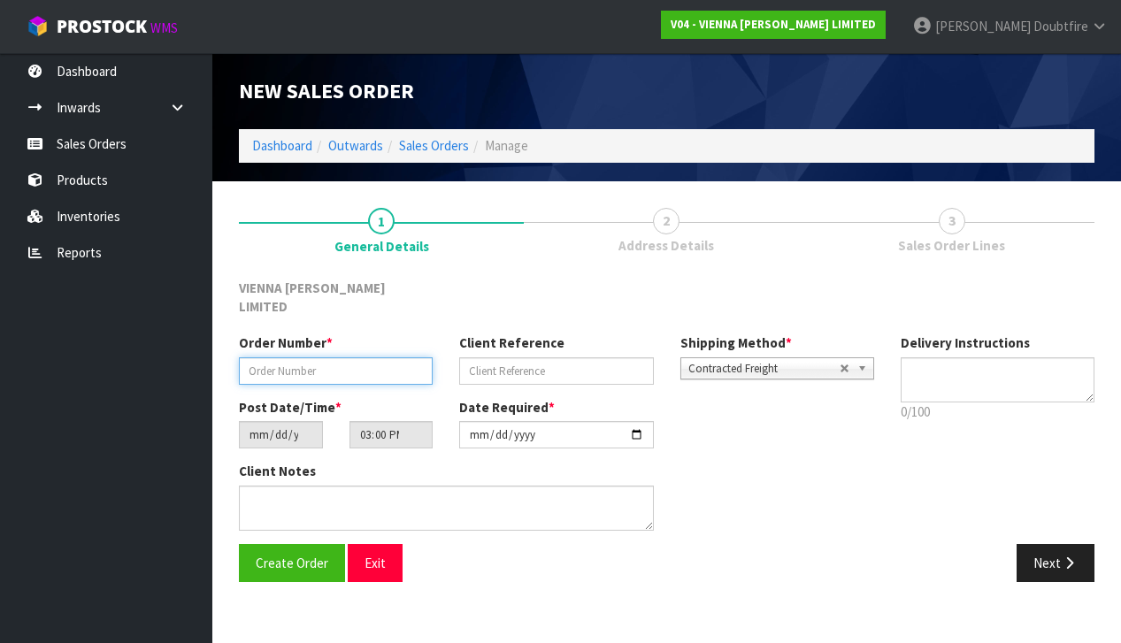
click at [256, 357] on input "text" at bounding box center [336, 370] width 194 height 27
paste input "DBLA1904-1"
type input "DBLA1904-1"
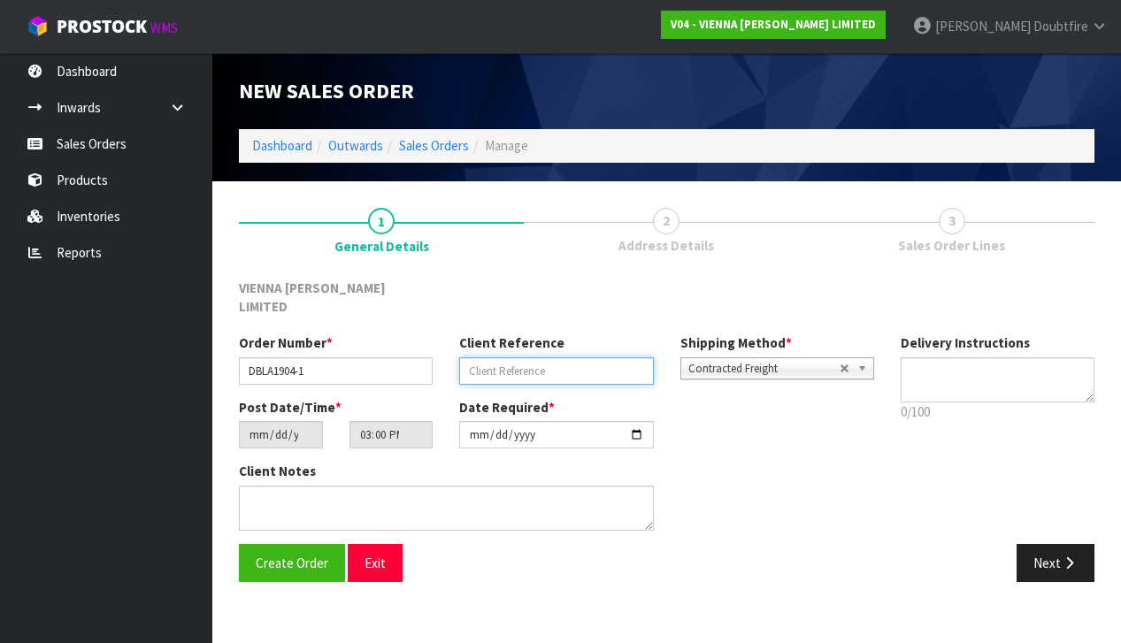
click at [494, 357] on input "text" at bounding box center [556, 370] width 194 height 27
type input "[PERSON_NAME]"
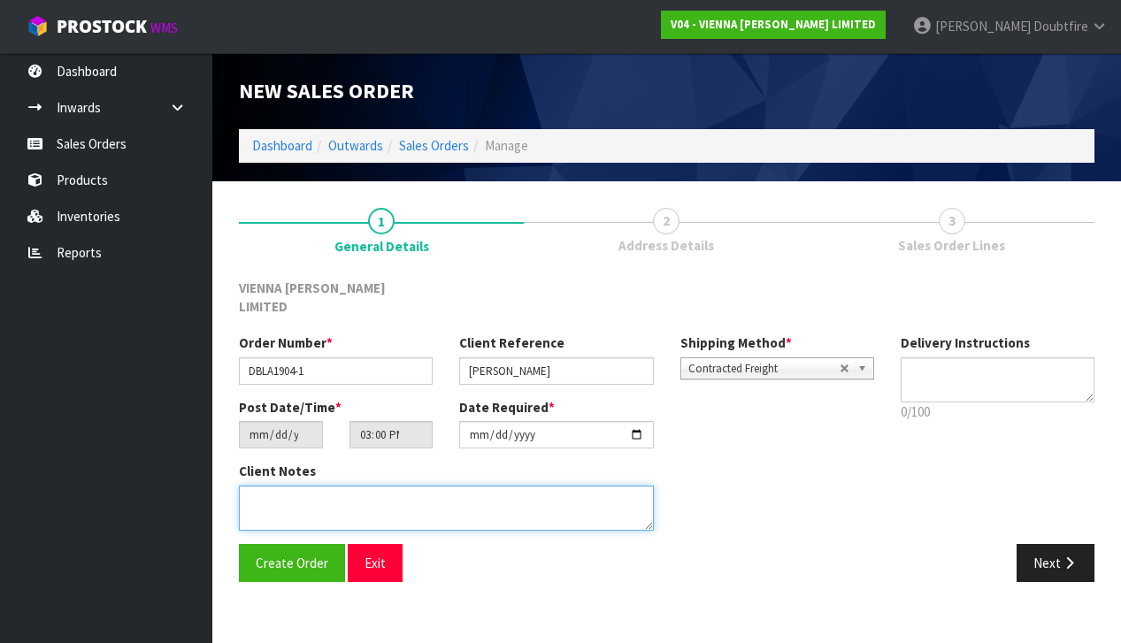
click at [370, 486] on textarea at bounding box center [446, 508] width 415 height 45
type textarea "[PERSON_NAME]"
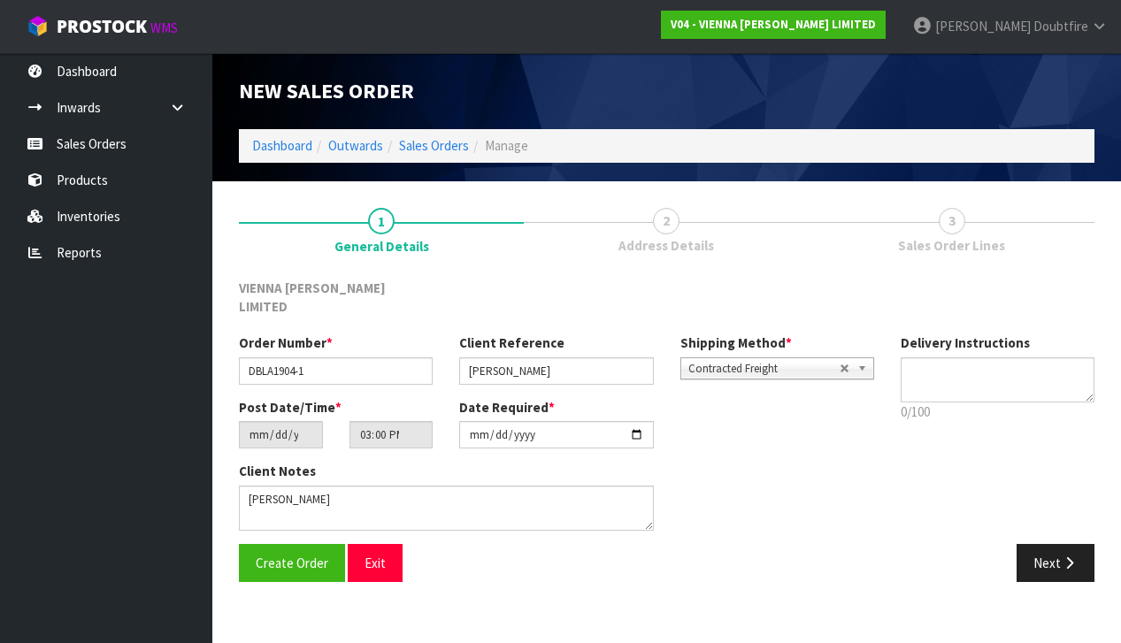
click at [713, 358] on span "Contracted Freight" at bounding box center [763, 368] width 151 height 21
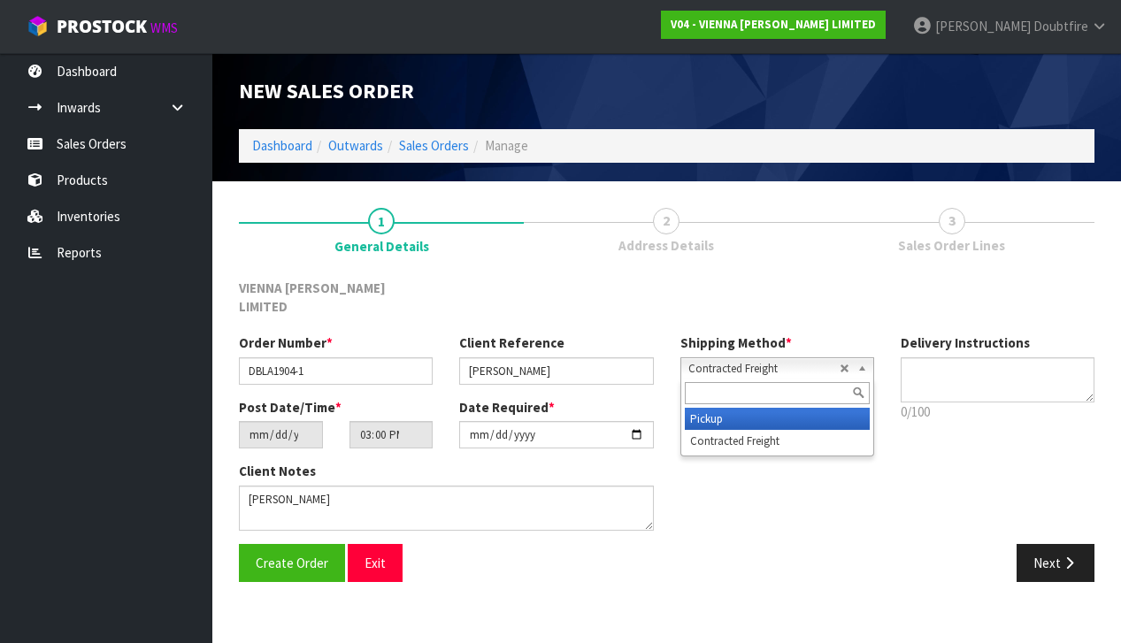
click at [698, 408] on li "Pickup" at bounding box center [777, 419] width 185 height 22
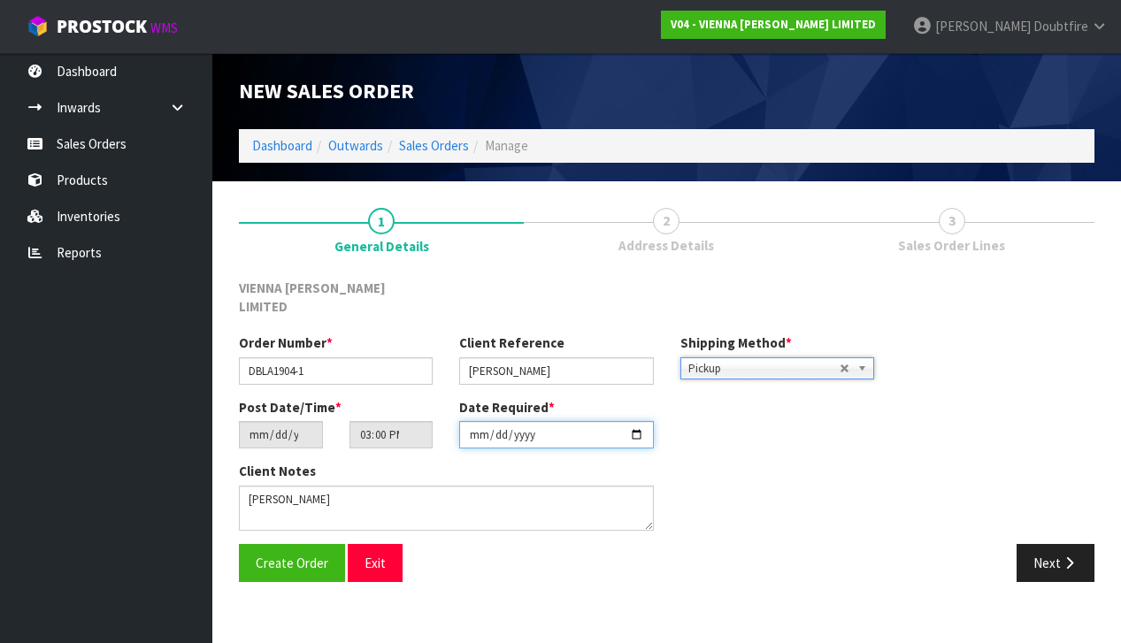
click at [475, 428] on input "[DATE]" at bounding box center [556, 434] width 194 height 27
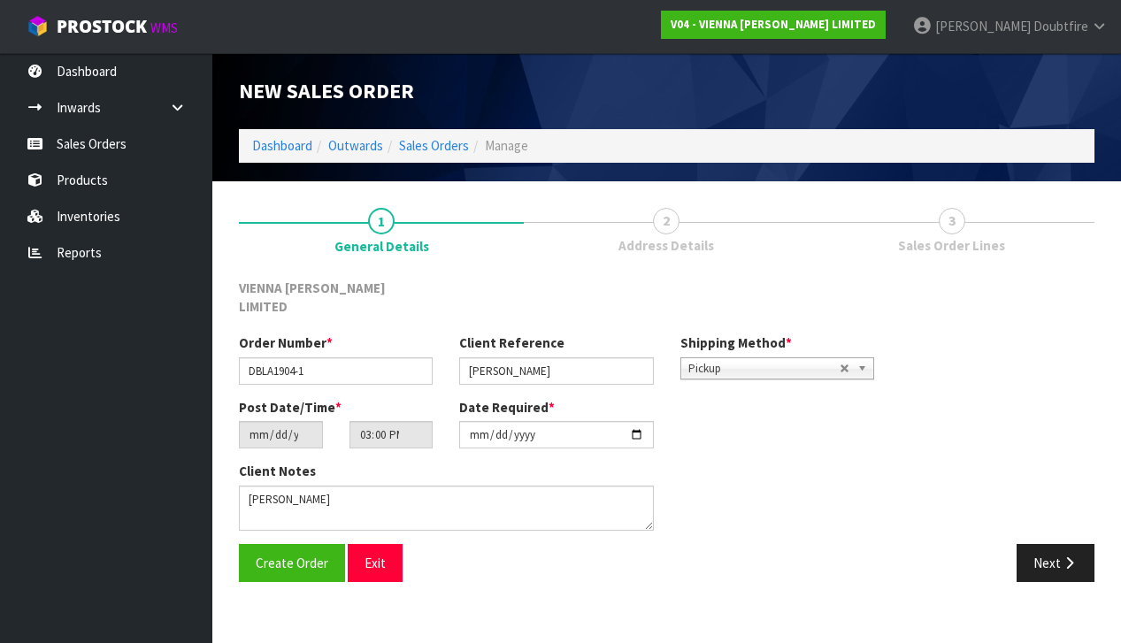
click at [454, 572] on section "1 General Details 2 Address Details 3 Sales Order Lines VIENNA [PERSON_NAME] LI…" at bounding box center [666, 394] width 909 height 427
click at [475, 428] on input "[DATE]" at bounding box center [556, 434] width 194 height 27
type input "[DATE]"
click at [447, 580] on section "1 General Details 2 Address Details 3 Sales Order Lines VIENNA [PERSON_NAME] LI…" at bounding box center [666, 394] width 909 height 427
click at [289, 555] on span "Create Order" at bounding box center [292, 563] width 73 height 17
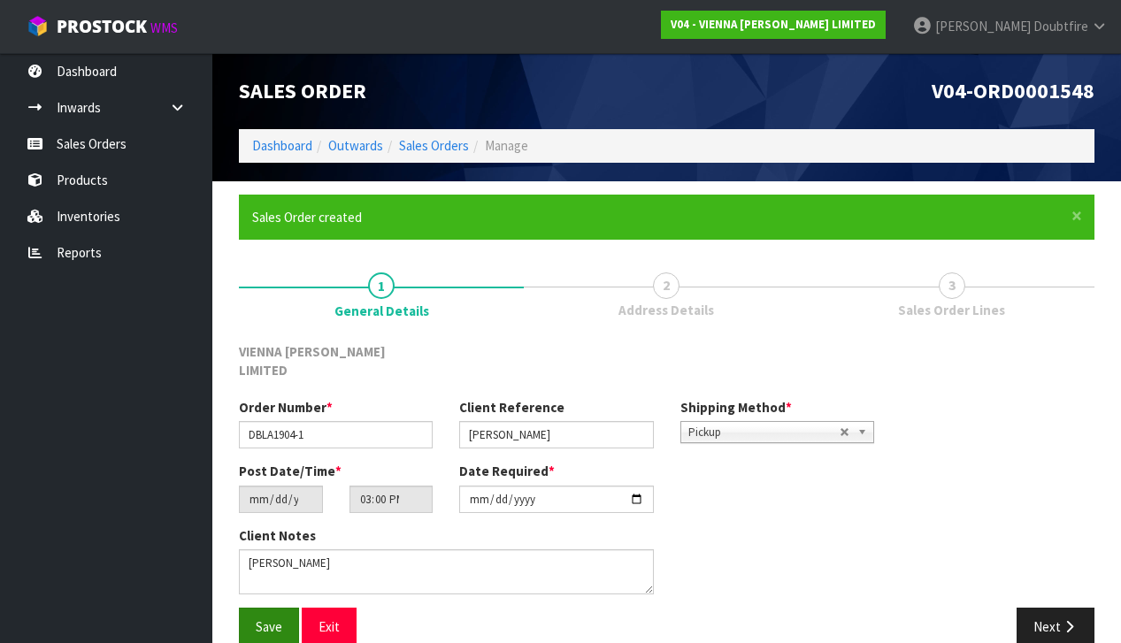
click at [273, 619] on span "Save" at bounding box center [269, 627] width 27 height 17
click at [1060, 608] on button "Next" at bounding box center [1056, 627] width 78 height 38
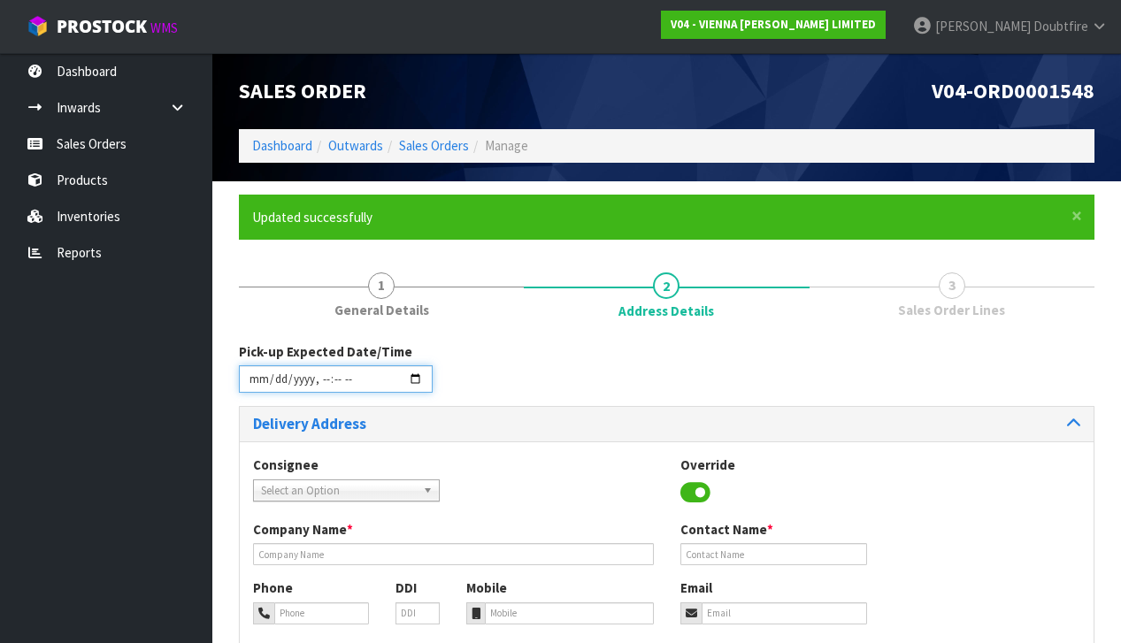
click at [263, 390] on input "datetime-local" at bounding box center [336, 378] width 194 height 27
click at [506, 426] on h3 "Delivery Address" at bounding box center [453, 424] width 401 height 17
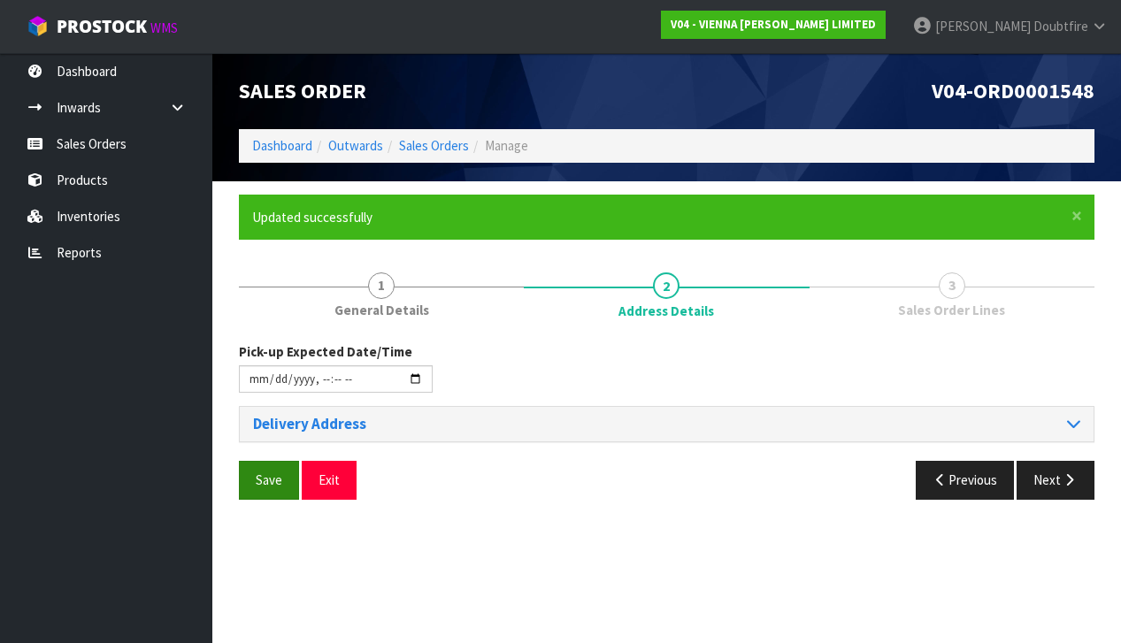
click at [273, 473] on span "Save" at bounding box center [269, 480] width 27 height 17
type input "[DATE]T15:01"
click at [280, 420] on h3 "Delivery Address" at bounding box center [453, 424] width 401 height 17
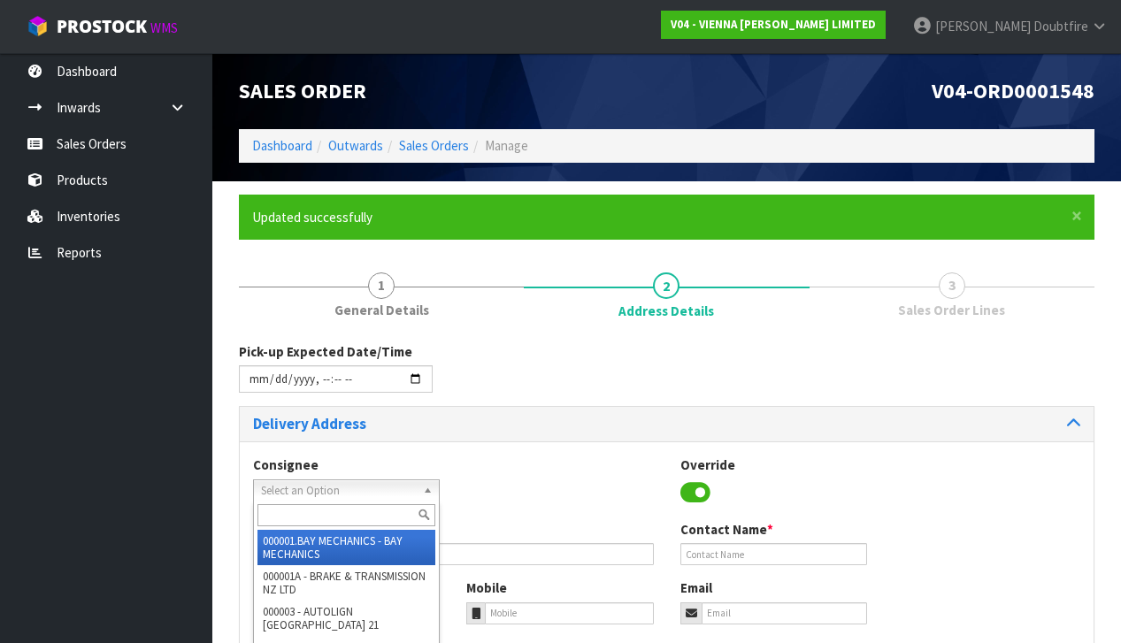
click at [274, 488] on span "Select an Option" at bounding box center [338, 490] width 155 height 21
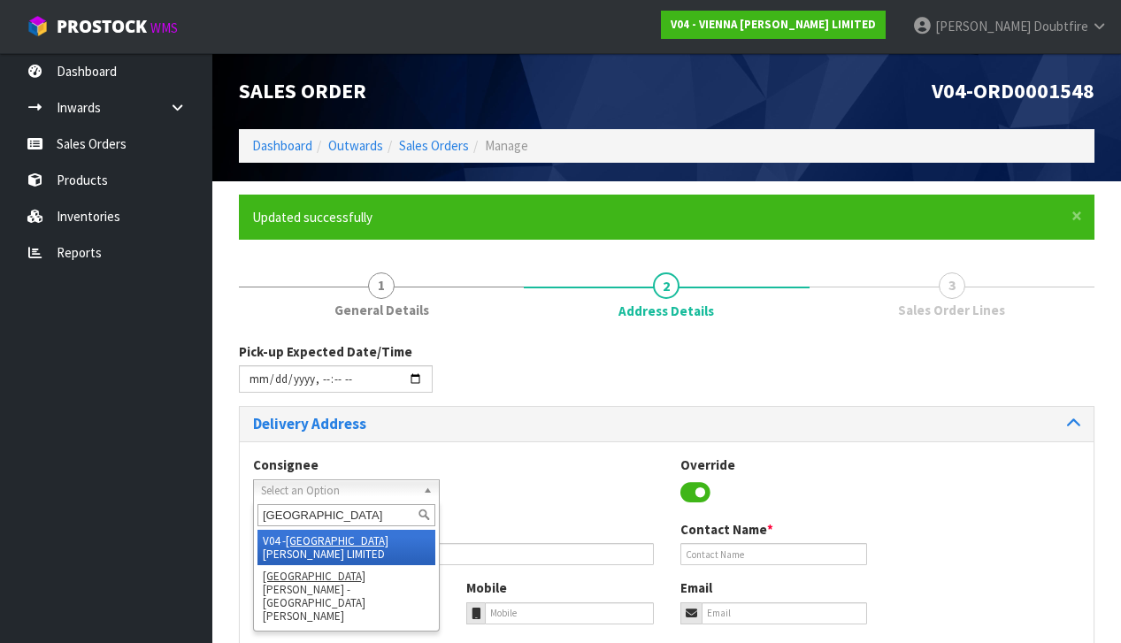
type input "[GEOGRAPHIC_DATA]"
click at [301, 541] on em "[GEOGRAPHIC_DATA]" at bounding box center [337, 541] width 103 height 15
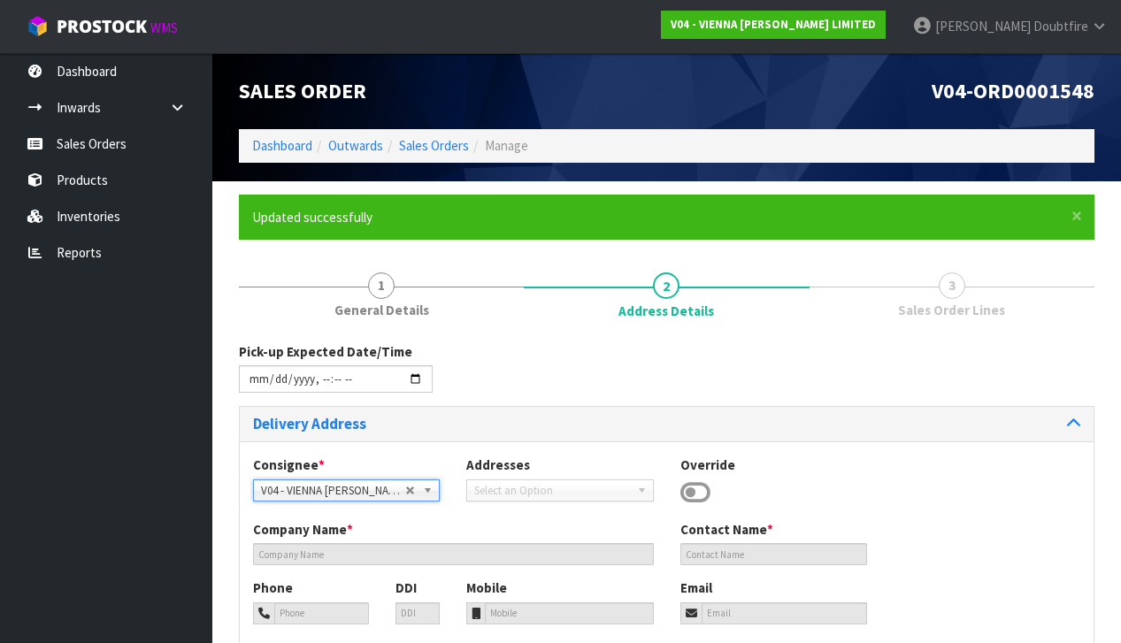
type input "VIENNA [PERSON_NAME] LIMITED"
type input "[PERSON_NAME]"
type input "[PHONE_NUMBER]"
type input "[PERSON_NAME][EMAIL_ADDRESS][DOMAIN_NAME]"
type input "2 ROXBURGH ST"
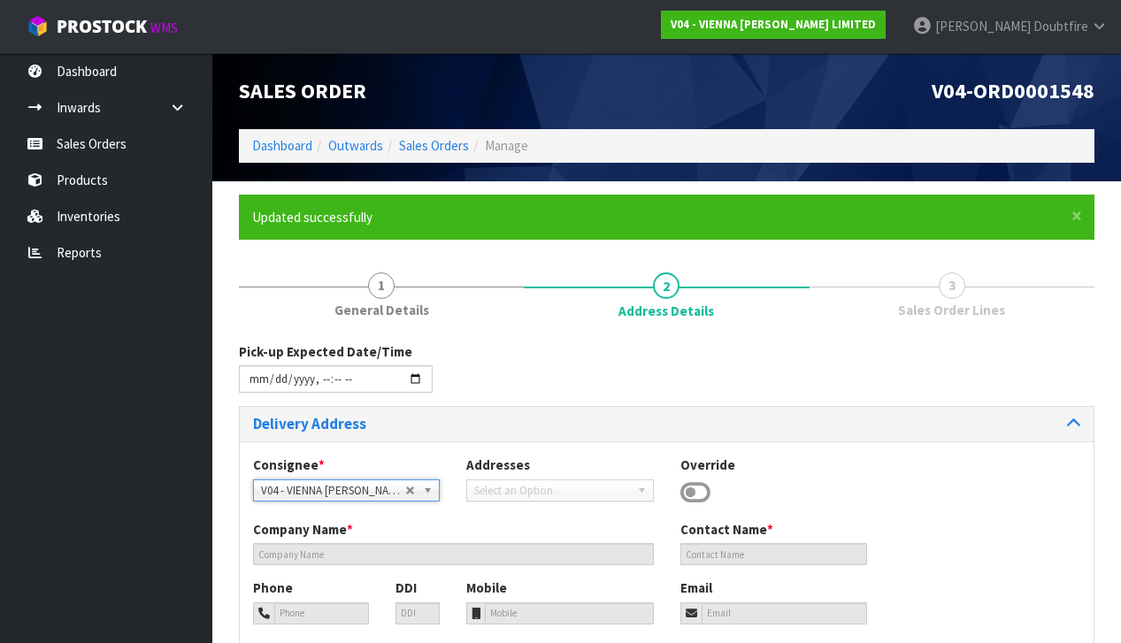
type input "1023"
type input "[GEOGRAPHIC_DATA]"
type input "NEWMARKET"
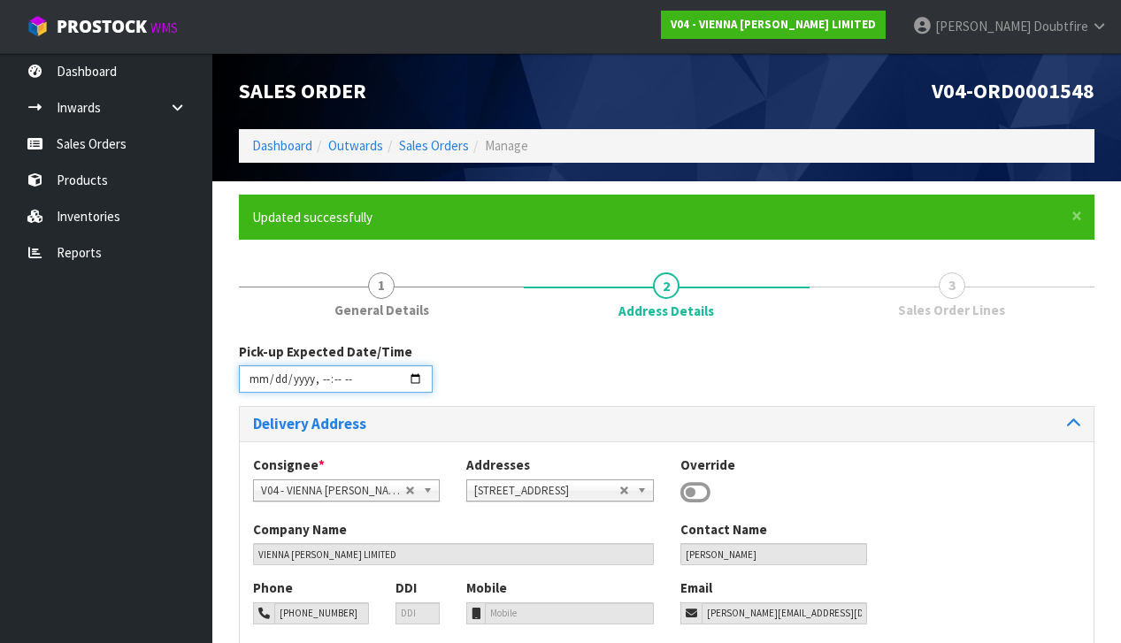
click at [322, 393] on input "datetime-local" at bounding box center [336, 378] width 194 height 27
click at [552, 353] on div "Pick-up Expected Date/Time" at bounding box center [667, 374] width 882 height 64
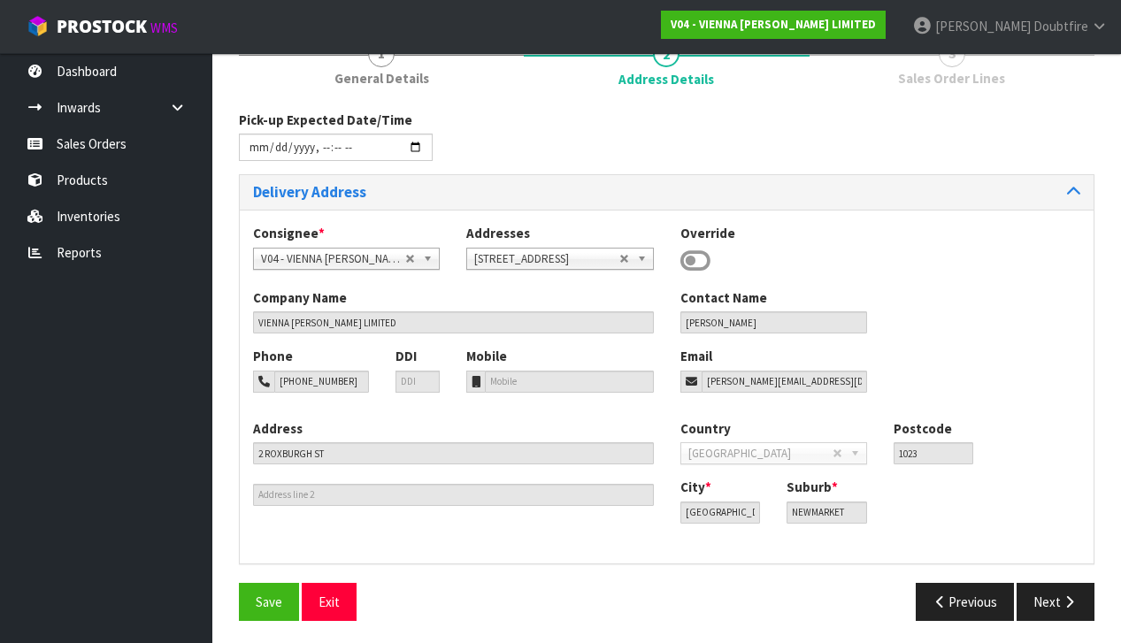
scroll to position [231, 0]
click at [269, 595] on span "Save" at bounding box center [269, 603] width 27 height 17
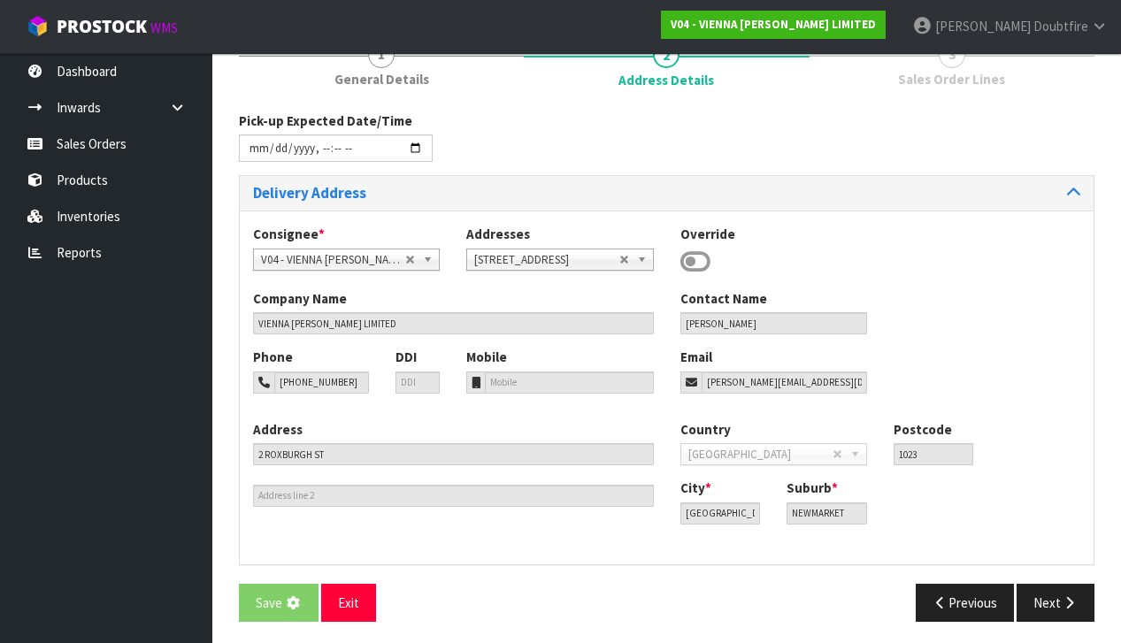
scroll to position [0, 0]
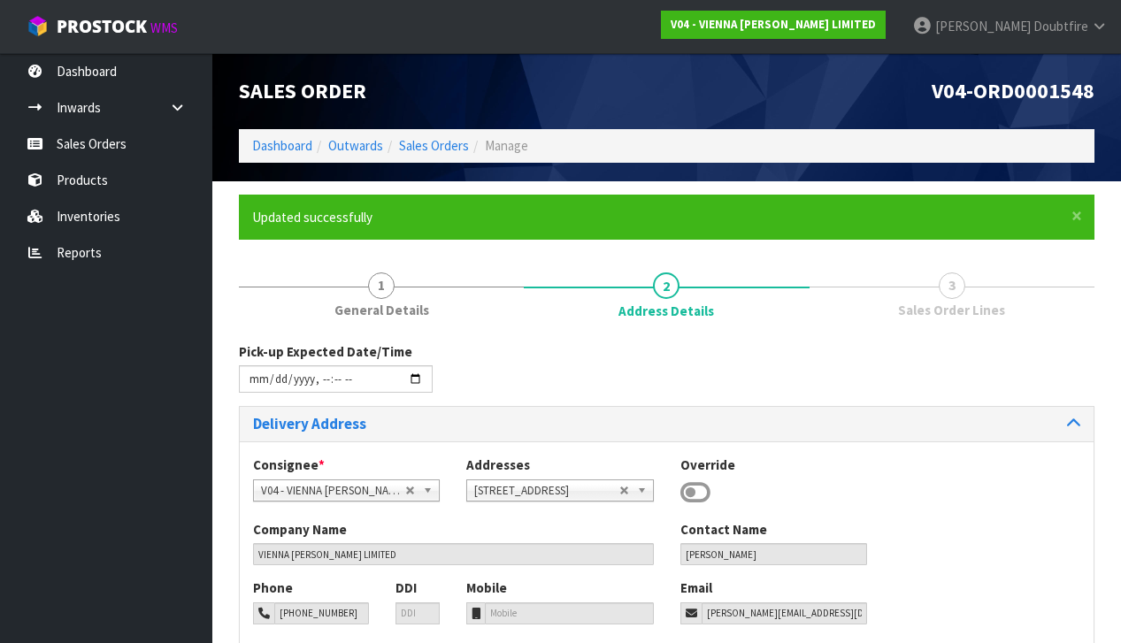
type input "[DATE]T13:01"
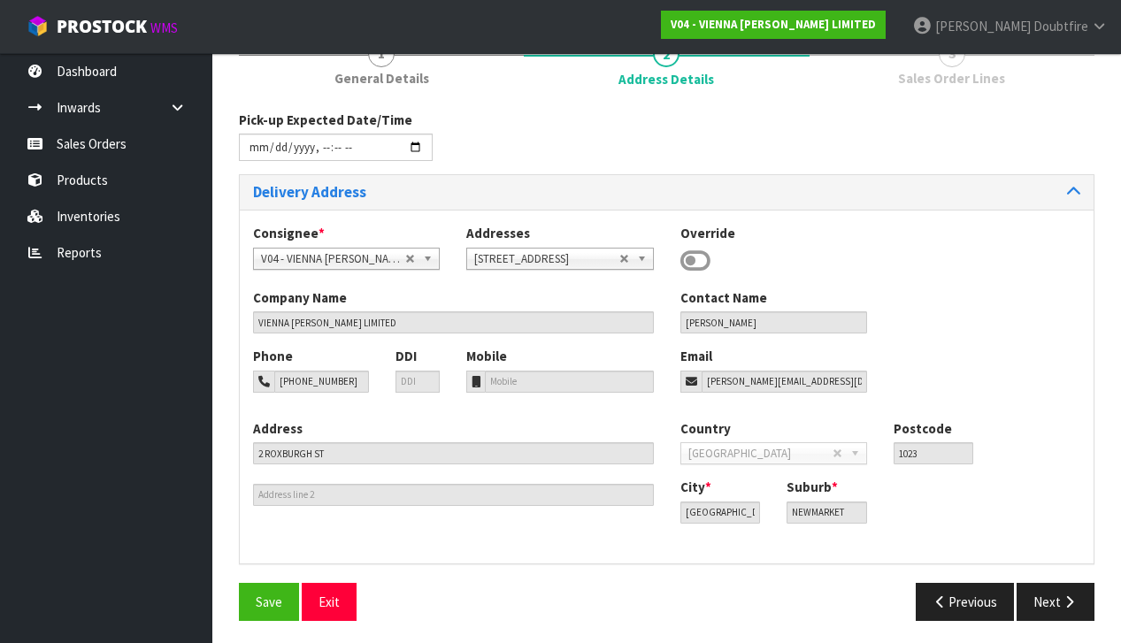
scroll to position [231, 0]
click at [263, 603] on span "Save" at bounding box center [269, 603] width 27 height 17
click at [1064, 596] on icon "button" at bounding box center [1069, 602] width 17 height 13
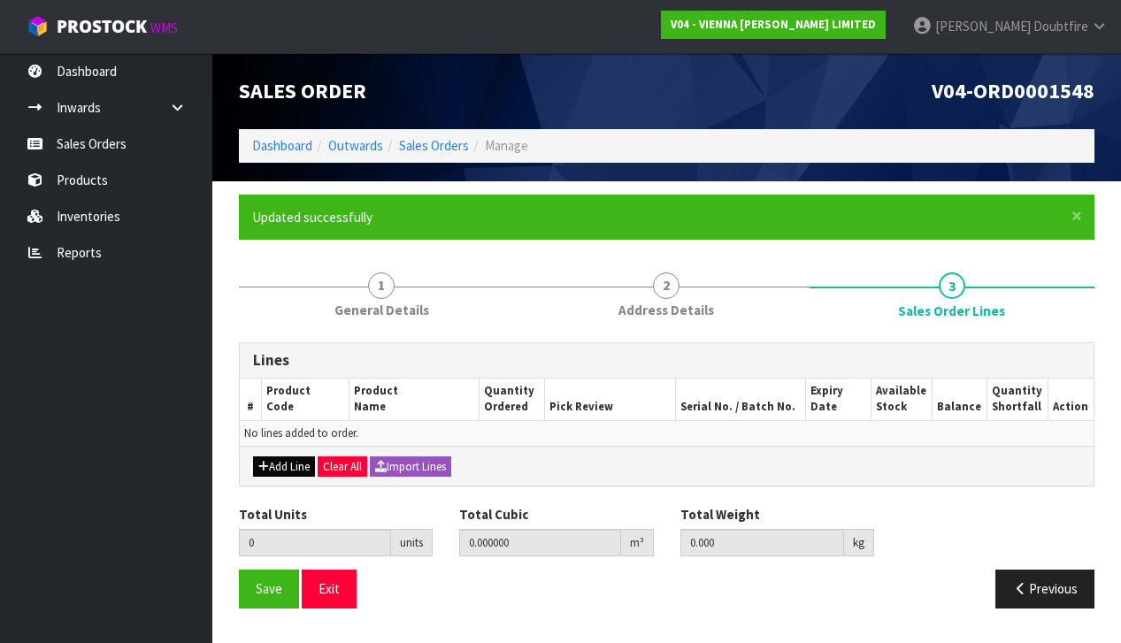
click at [288, 461] on button "Add Line" at bounding box center [284, 467] width 62 height 21
type input "0"
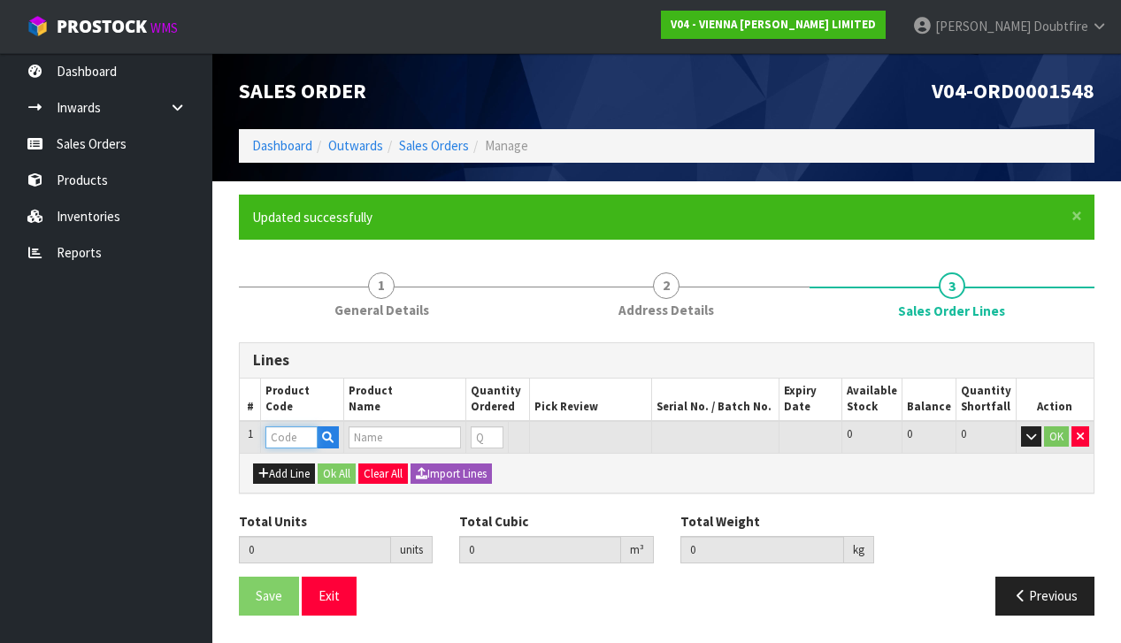
click at [284, 427] on input "text" at bounding box center [291, 437] width 52 height 22
type input "EXCESS"
click at [316, 466] on strong "EXCESS" at bounding box center [308, 464] width 46 height 17
type input "EXCESS 007"
type input "0.000000"
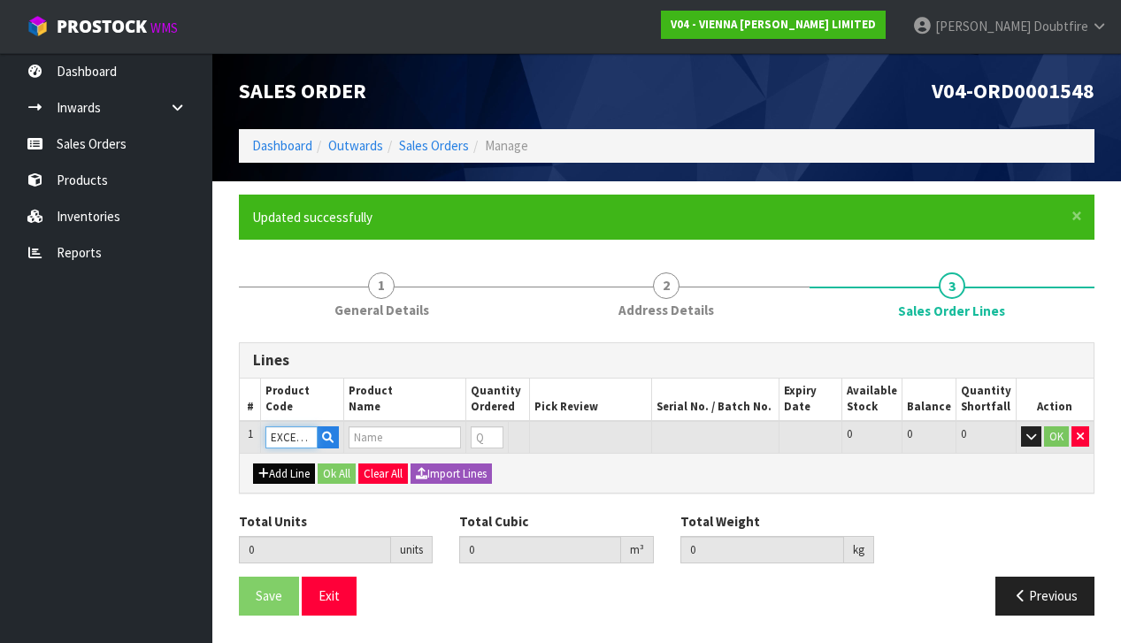
type input "0.000"
type input "EXCESS 007 190X1900"
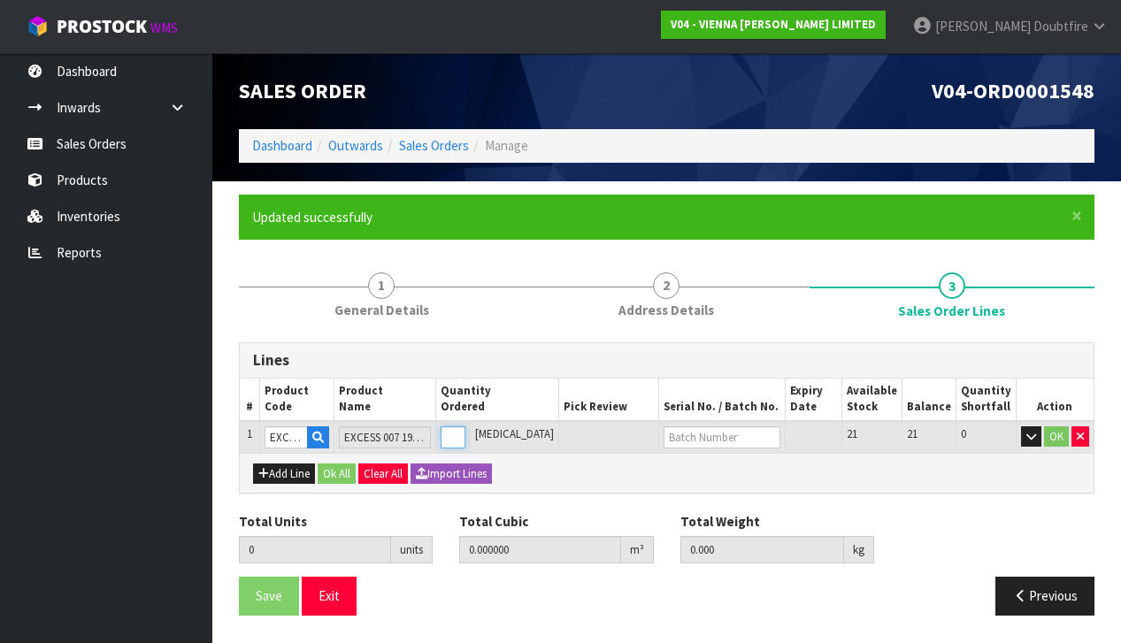
type input "1"
type input "0.0384"
type input "22"
click at [456, 429] on input "1" at bounding box center [444, 437] width 23 height 22
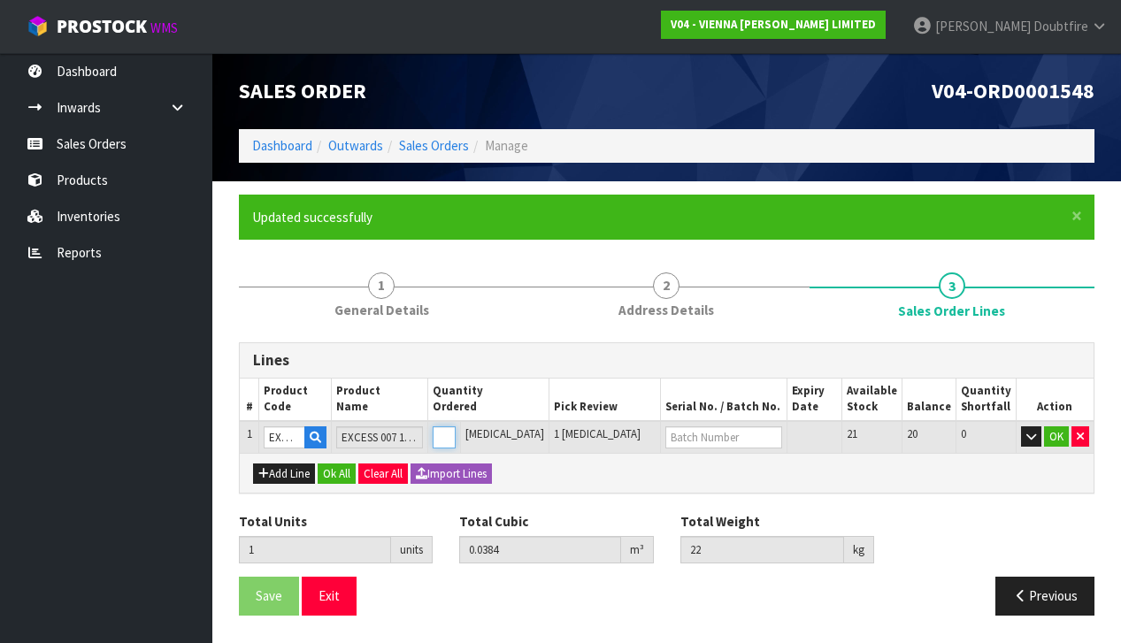
type input "2"
type input "0.0768"
type input "44"
click at [456, 429] on input "2" at bounding box center [444, 437] width 23 height 22
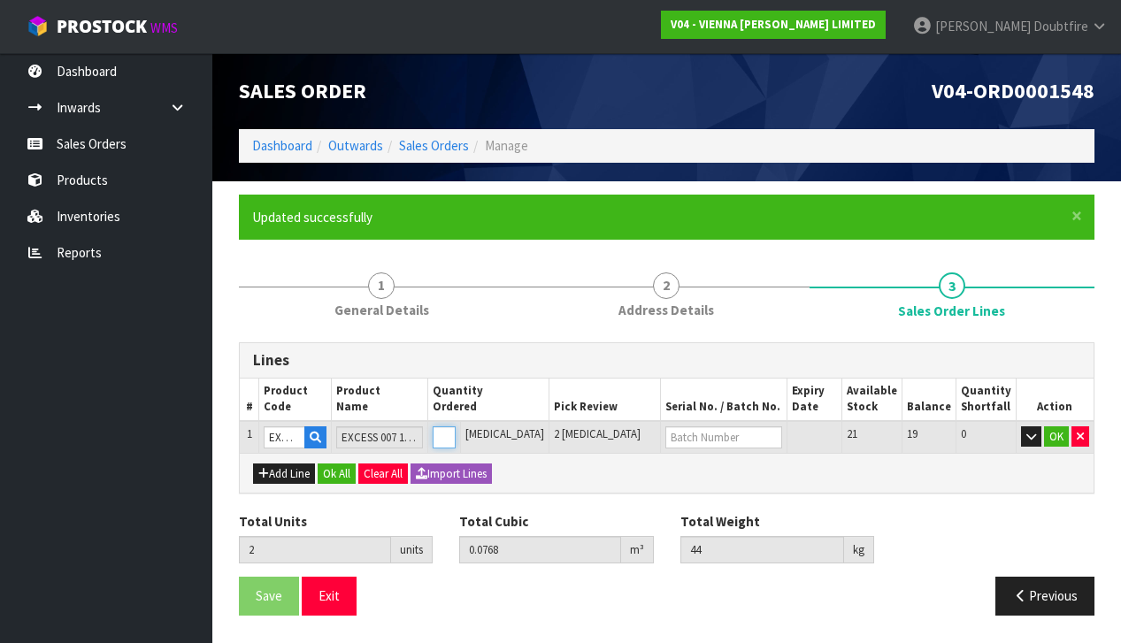
type input "3"
type input "0.1152"
type input "66"
click at [456, 429] on input "3" at bounding box center [444, 437] width 23 height 22
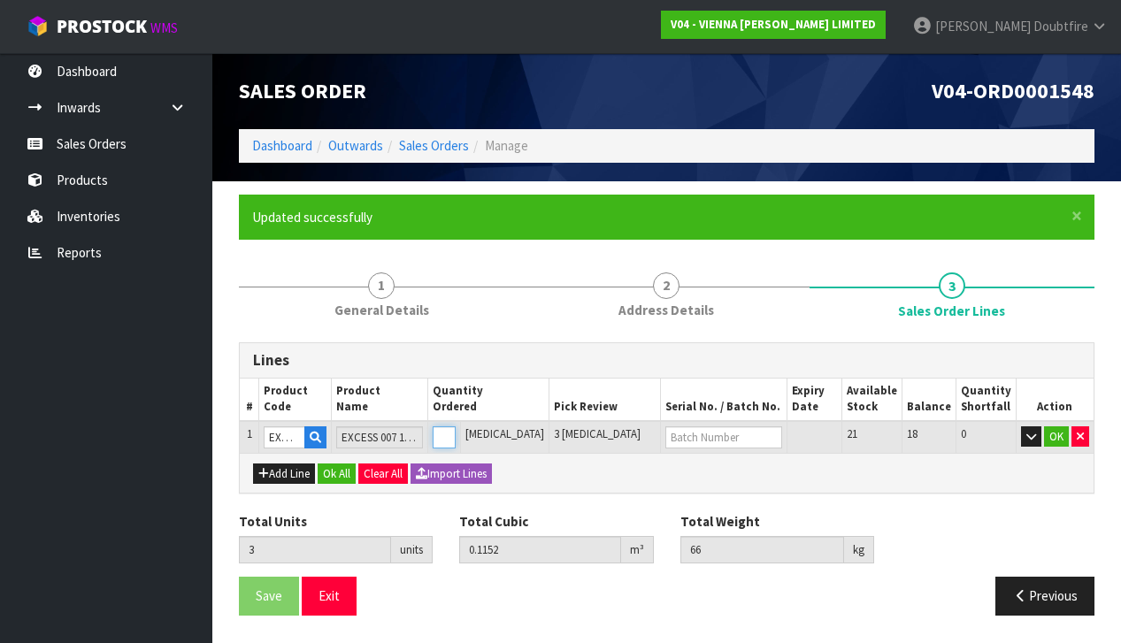
type input "4"
type input "0.1536"
type input "88"
click at [456, 429] on input "4" at bounding box center [444, 437] width 23 height 22
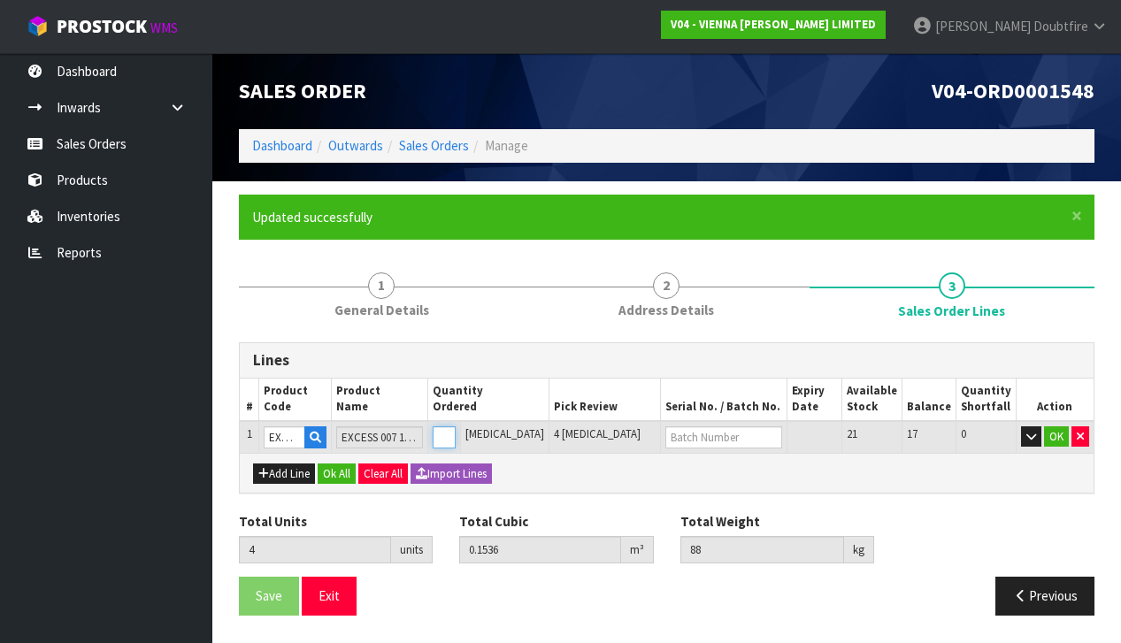
type input "5"
type input "0.192"
type input "110"
click at [456, 429] on input "5" at bounding box center [444, 437] width 23 height 22
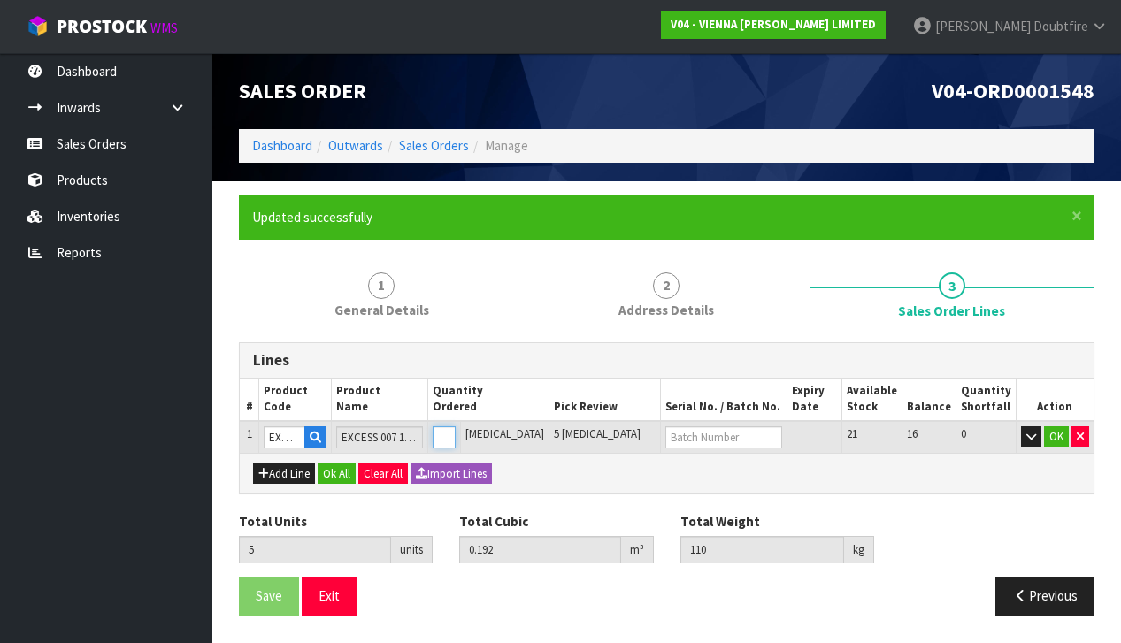
type input "6"
type input "0.2304"
type input "132"
click at [456, 429] on input "6" at bounding box center [444, 437] width 23 height 22
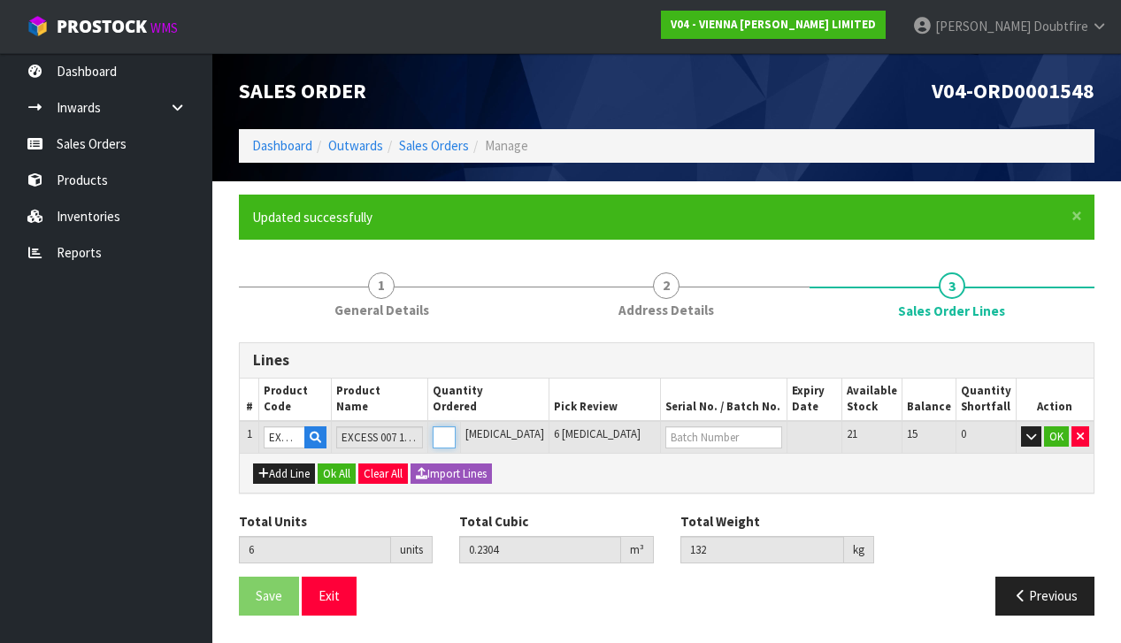
type input "7"
type input "0.2688"
type input "154"
click at [456, 429] on input "7" at bounding box center [444, 437] width 23 height 22
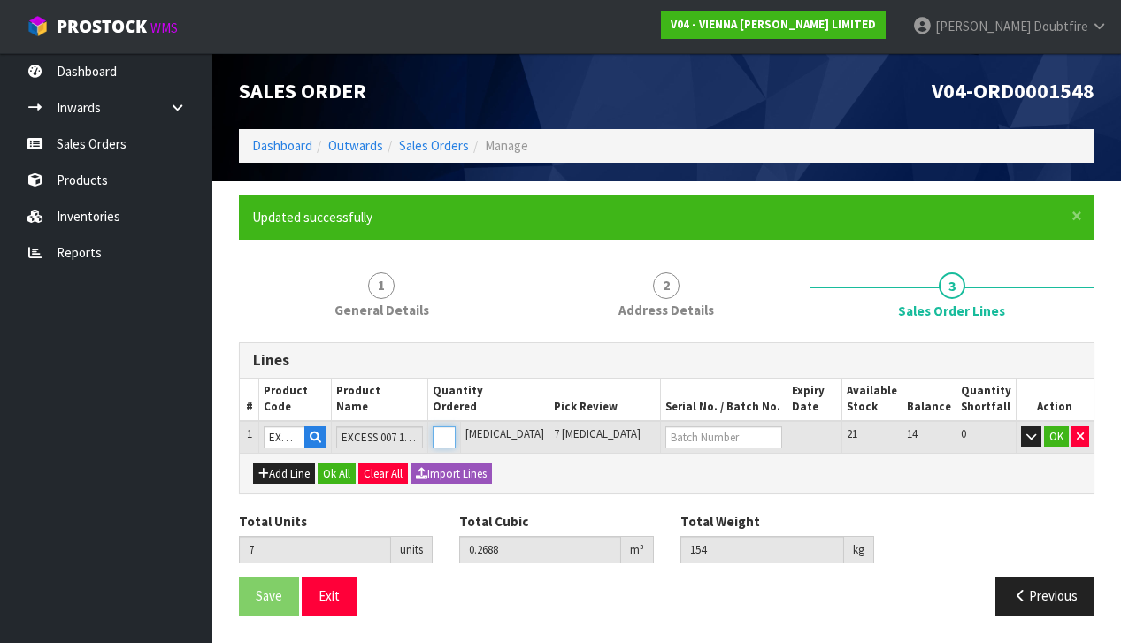
type input "8"
type input "0.3072"
type input "176"
click at [456, 429] on input "8" at bounding box center [444, 437] width 23 height 22
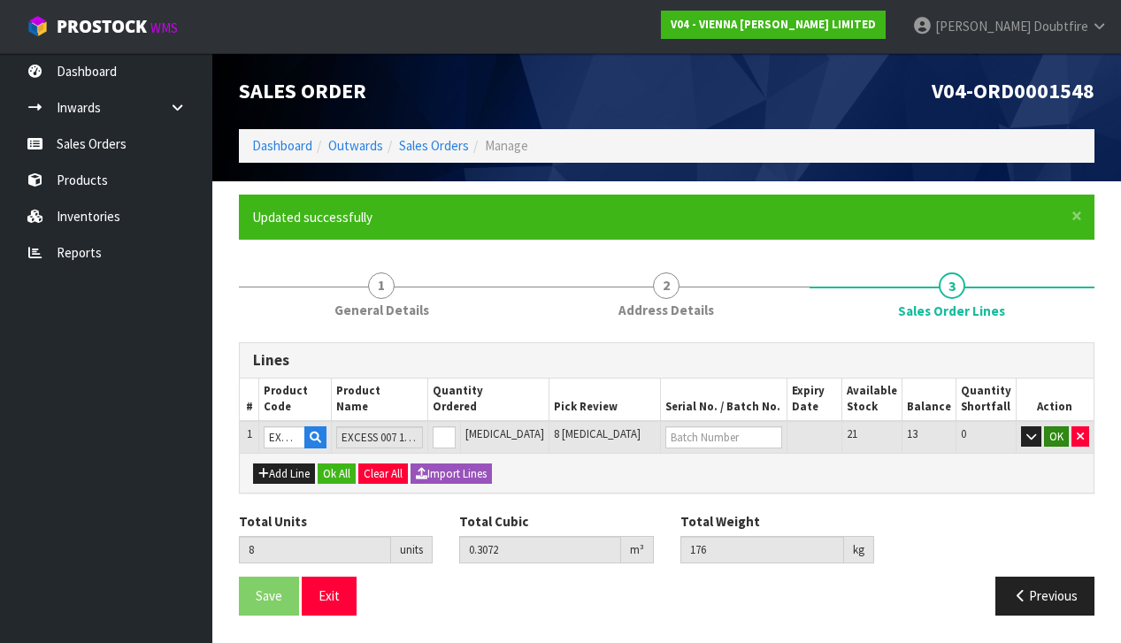
click at [1064, 435] on button "OK" at bounding box center [1056, 436] width 25 height 21
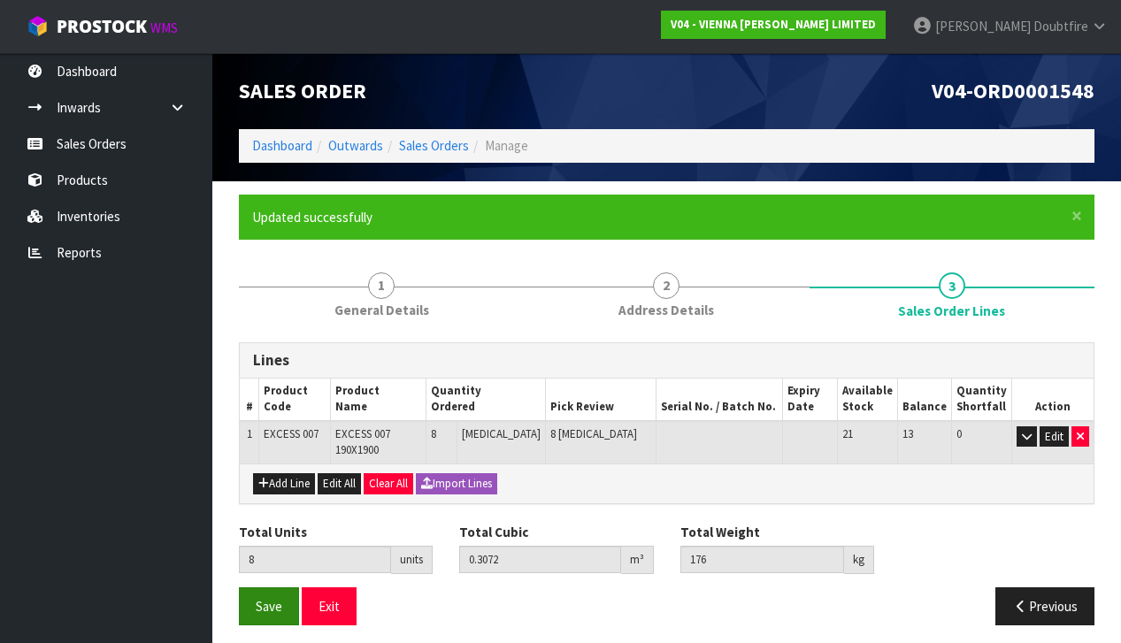
click at [288, 591] on button "Save" at bounding box center [269, 607] width 60 height 38
